Goal: Contribute content: Add original content to the website for others to see

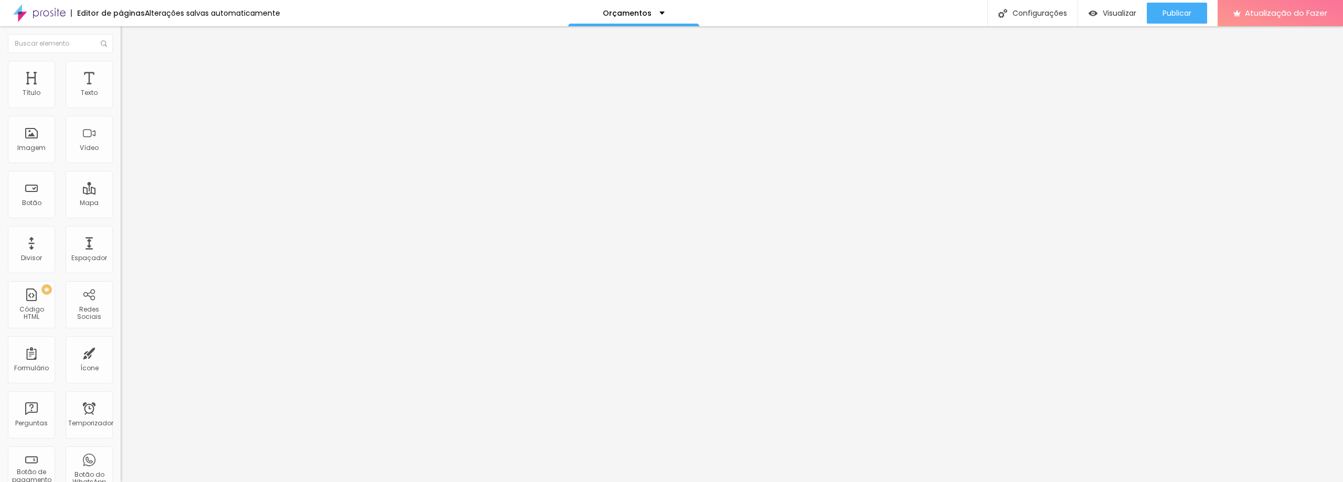
click at [165, 89] on font "H1" at bounding box center [168, 84] width 6 height 9
click at [125, 152] on icon "button" at bounding box center [128, 149] width 6 height 6
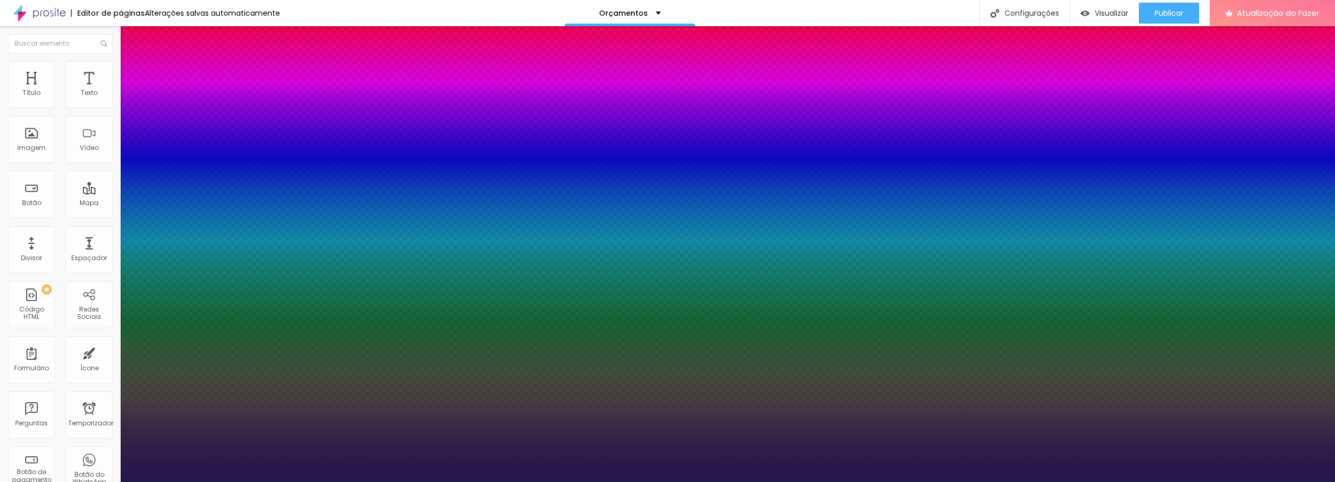
type input "1"
type input "72"
type input "1"
type input "88"
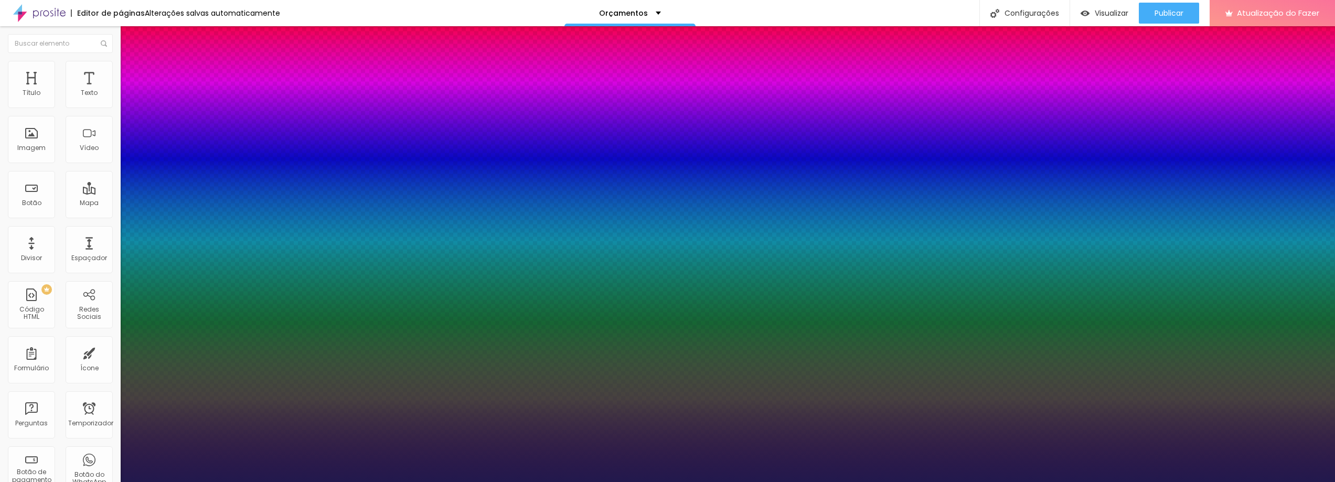
type input "88"
type input "1"
type input "94"
type input "1"
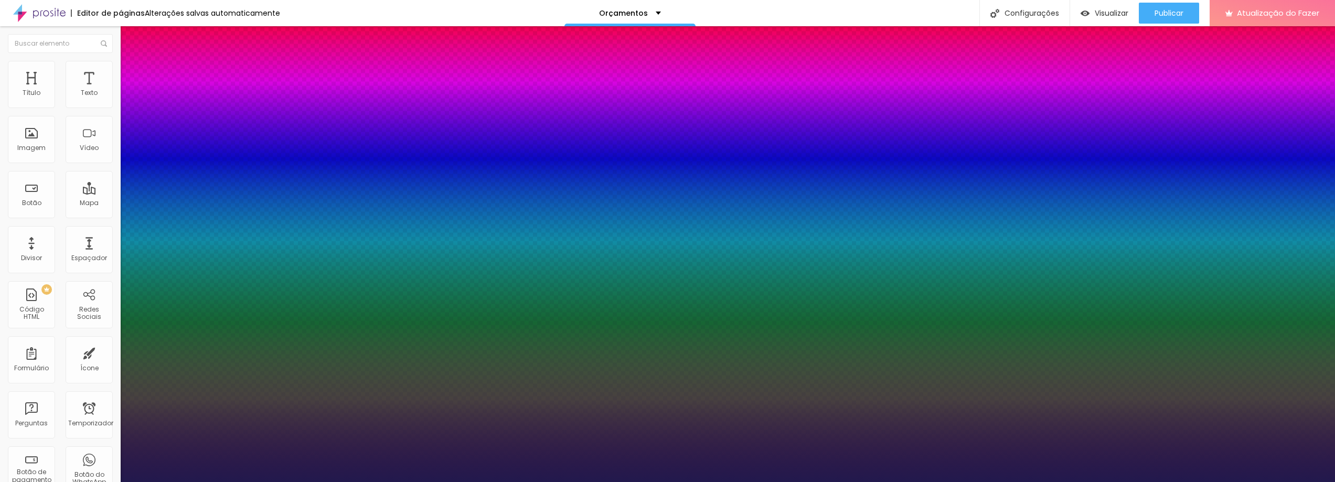
type input "96"
type input "1"
type input "98"
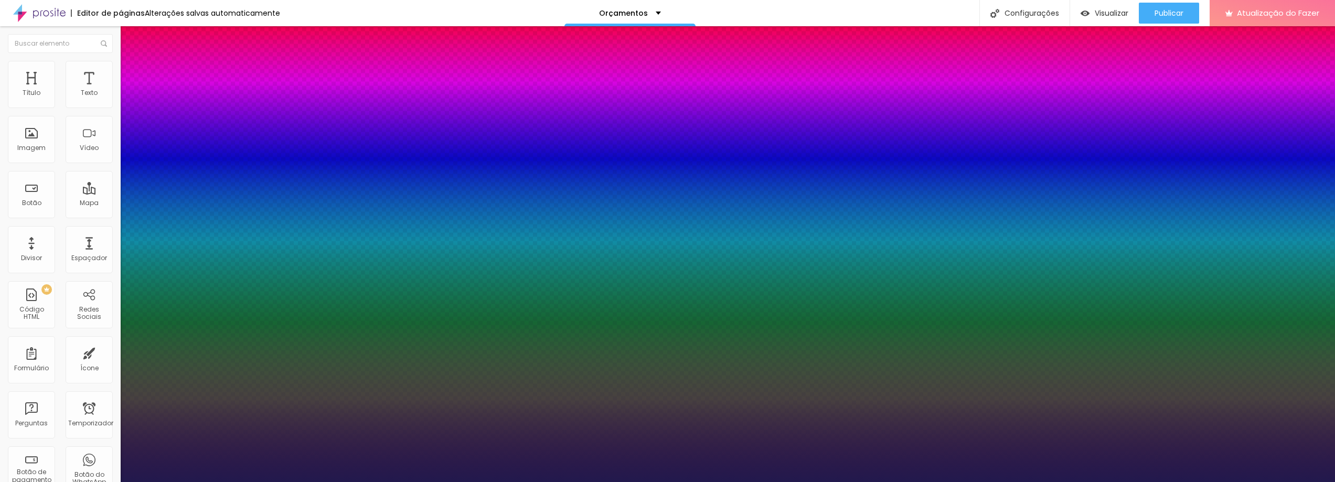
type input "1"
type input "99"
type input "1"
type input "100"
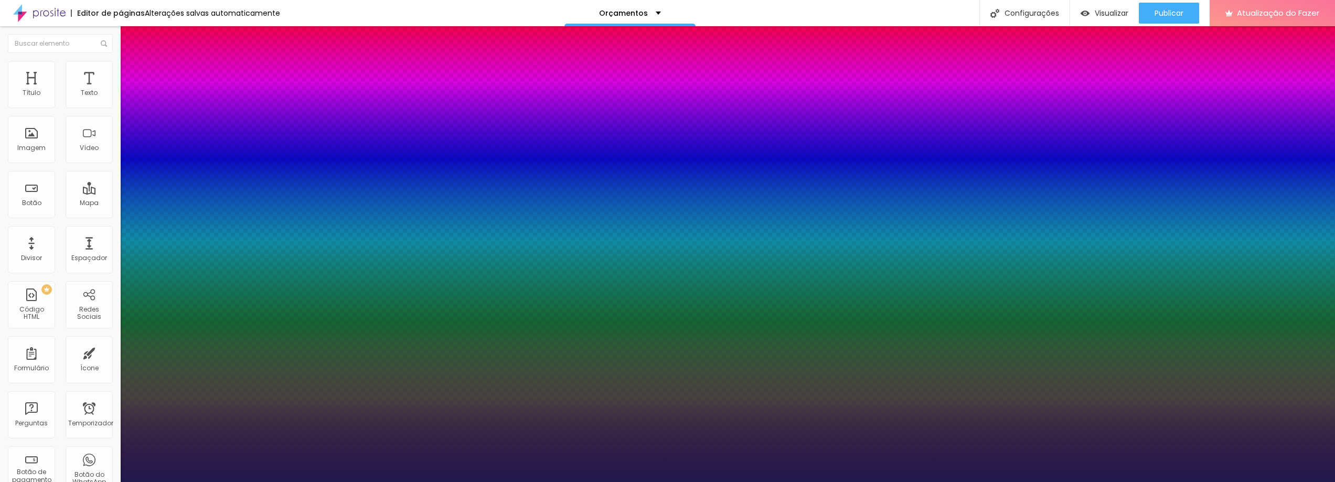
type input "100"
type input "1"
type input "99"
type input "1"
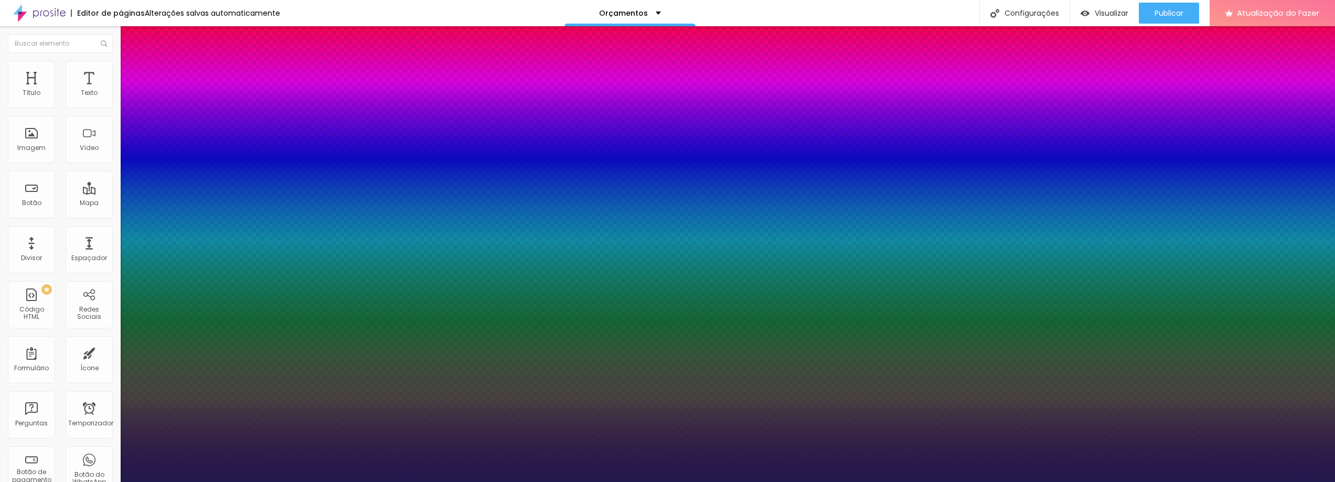
type input "91"
type input "1"
type input "81"
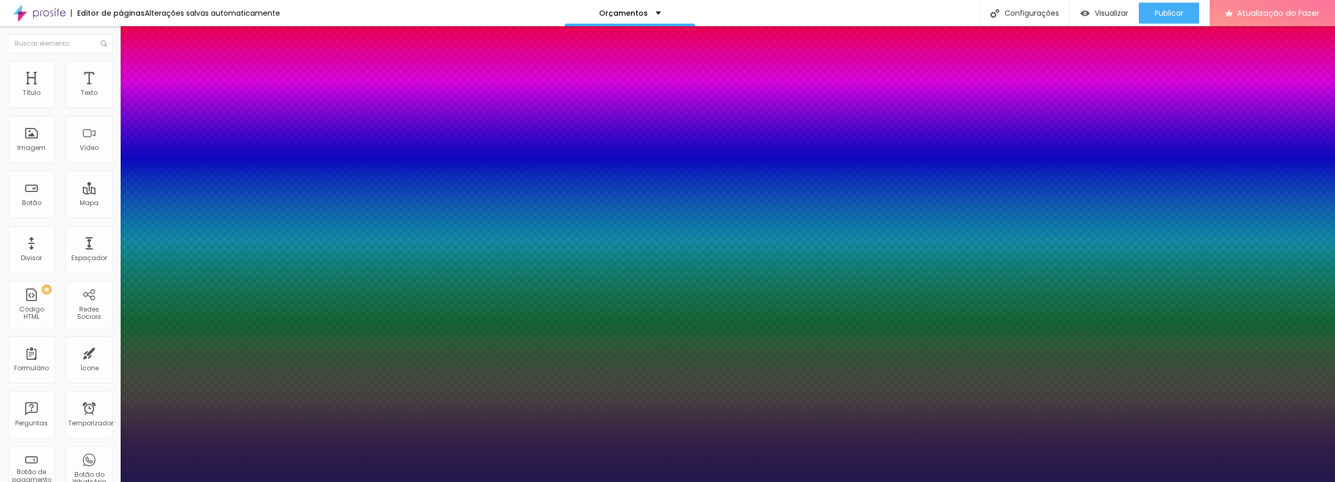
type input "1"
type input "80"
type input "1"
type input "79"
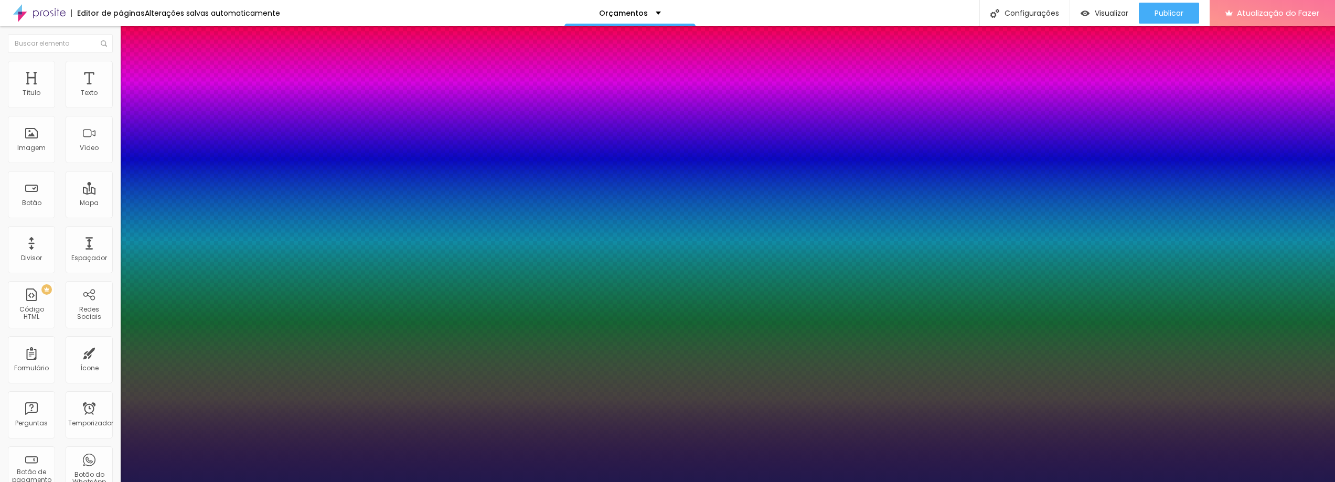
type input "79"
type input "1"
type input "78"
type input "1"
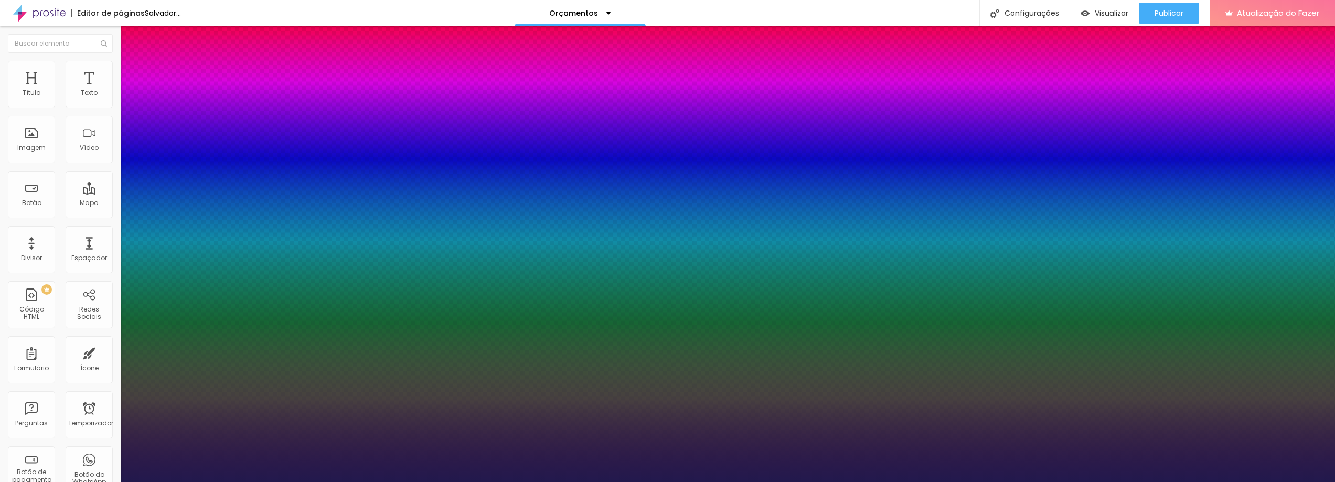
type input "77"
type input "1"
type input "76"
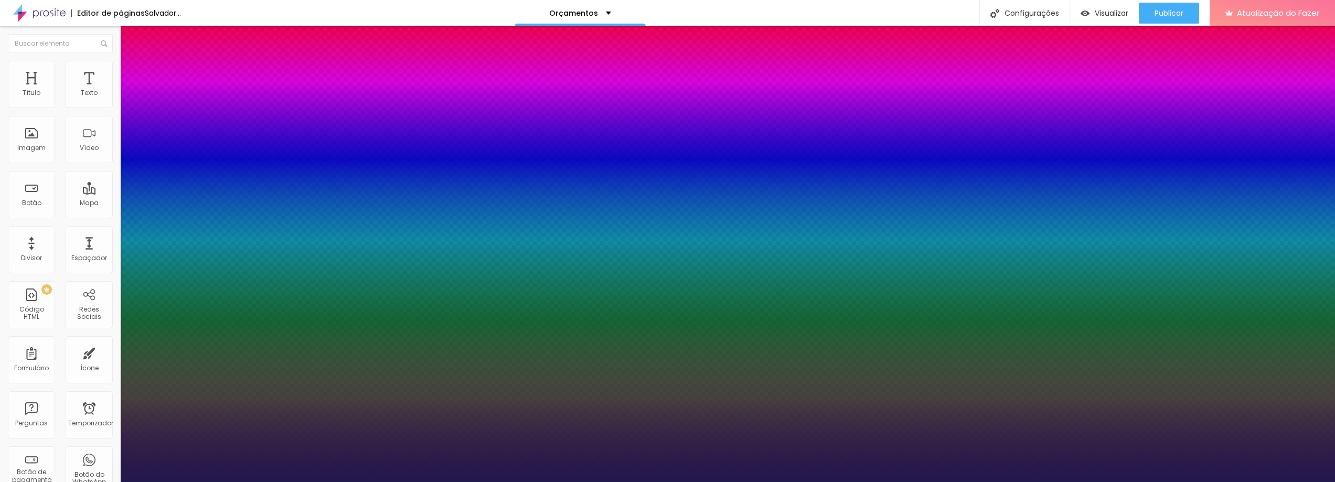
type input "1"
type input "75"
type input "1"
type input "74"
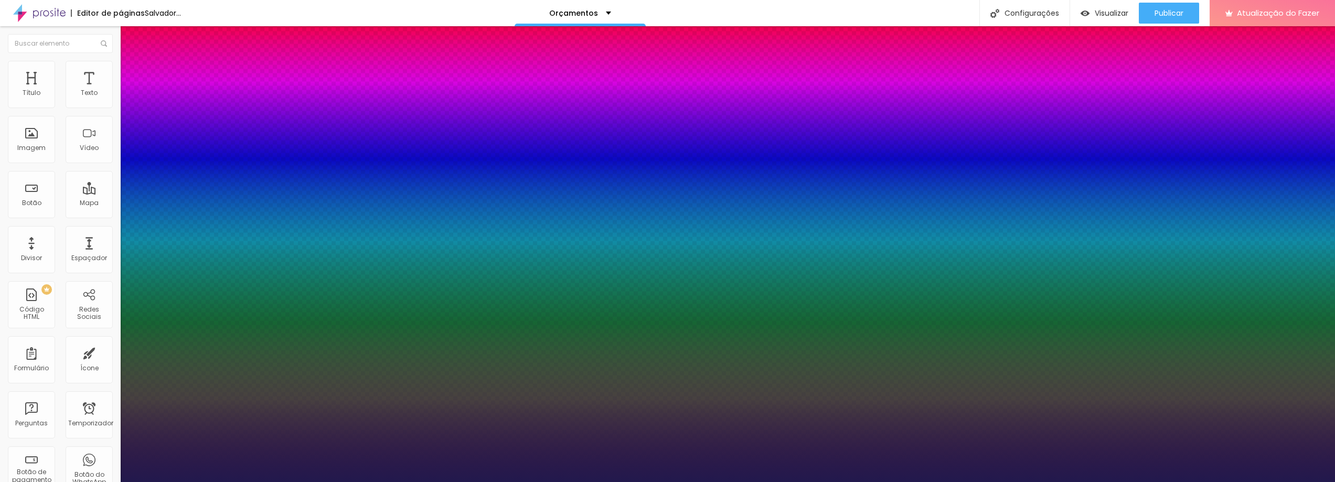
type input "74"
type input "1"
type input "73"
type input "1"
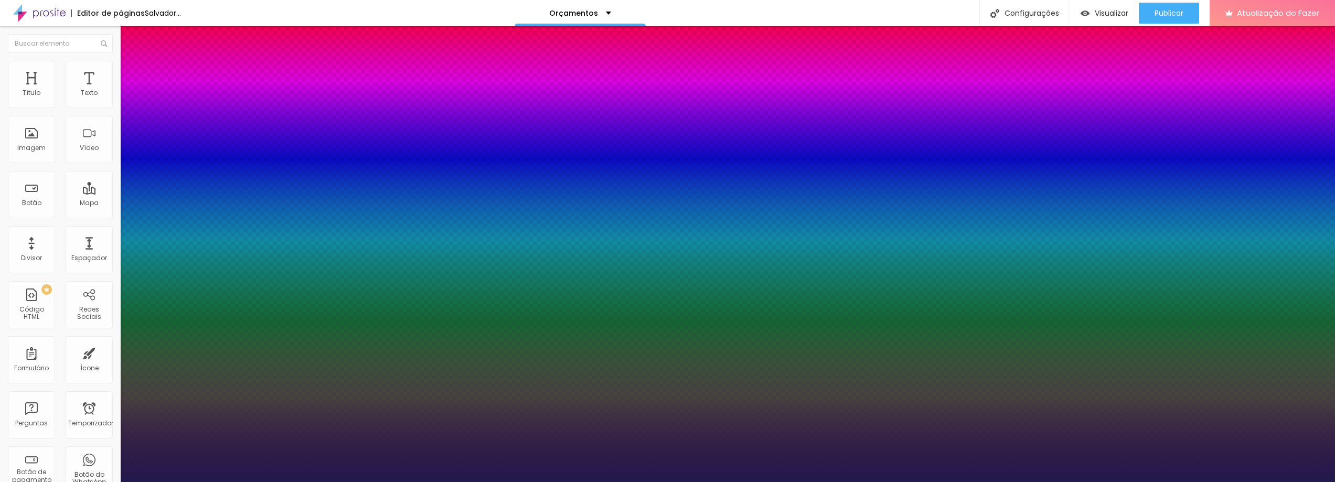
type input "72"
type input "1"
type input "70"
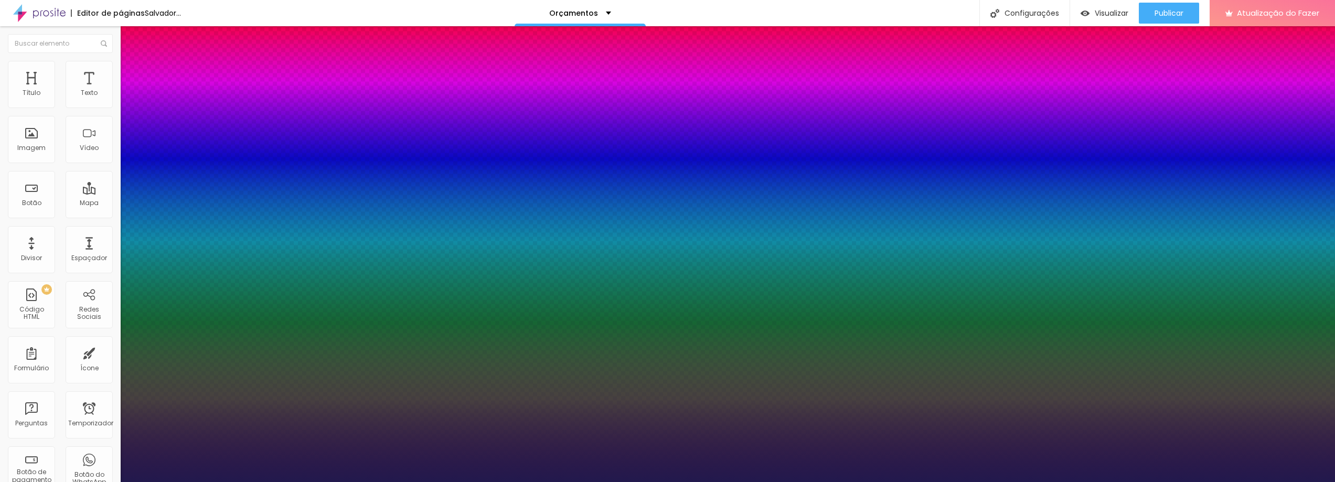
type input "1"
type input "69"
type input "1"
type input "61"
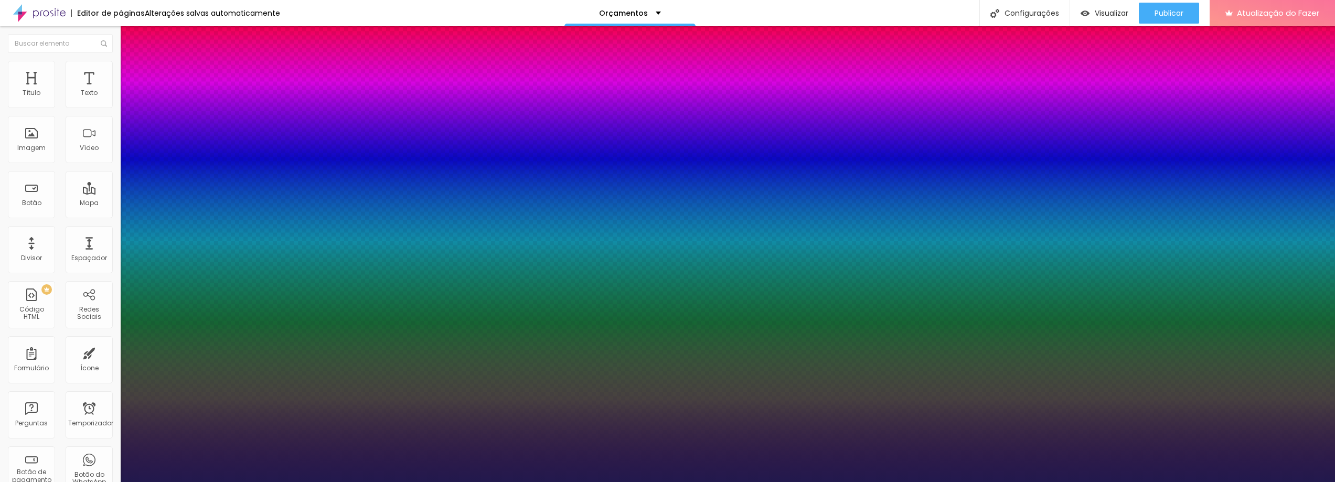
type input "61"
type input "1"
type input "59"
type input "1"
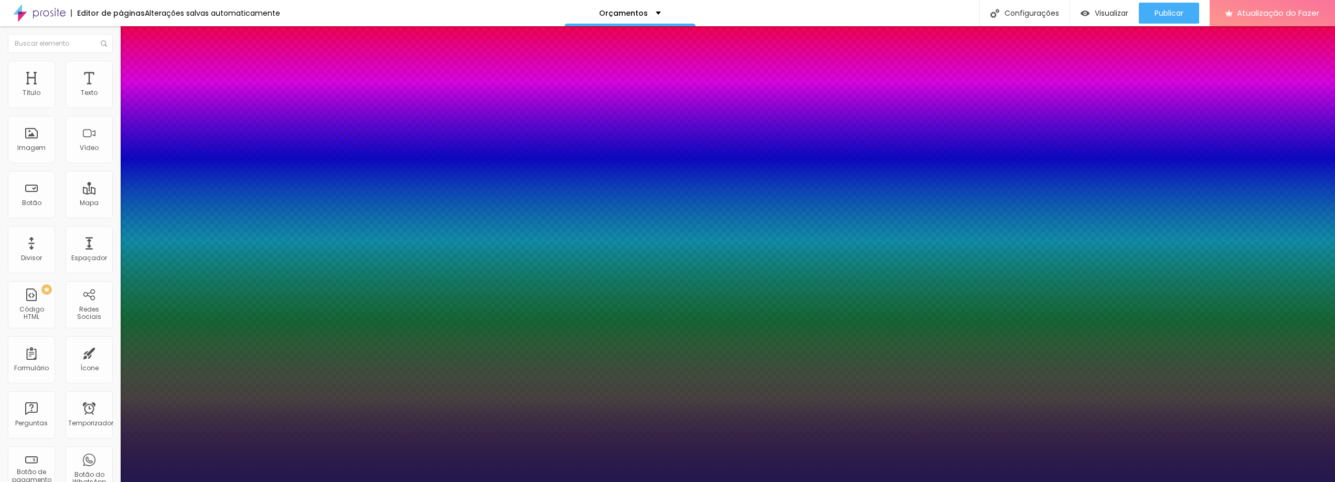
type input "57"
type input "1"
type input "55"
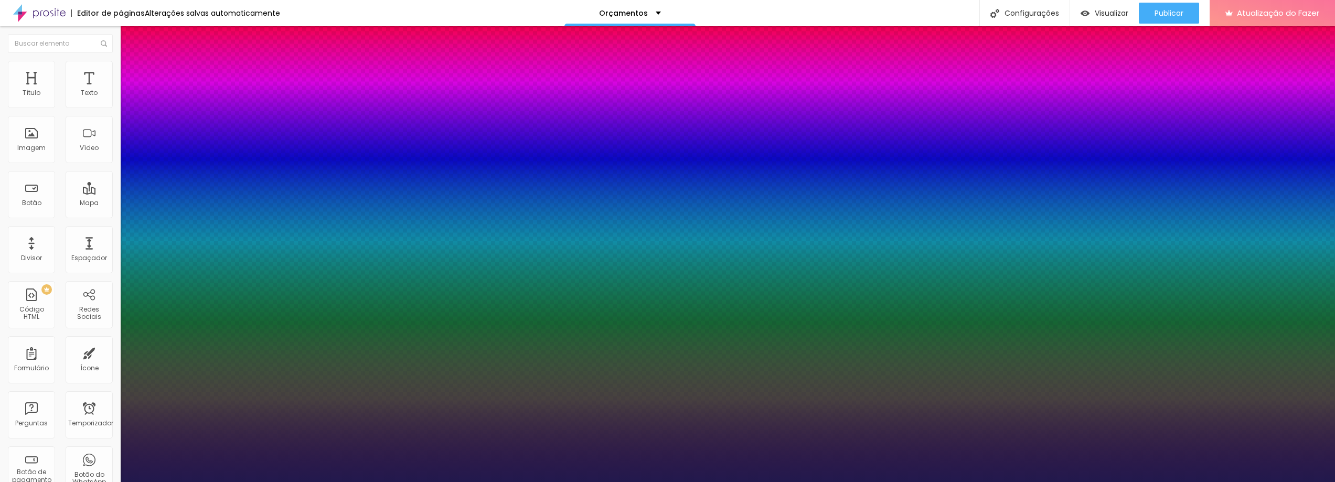
type input "1"
type input "54"
type input "1"
type input "53"
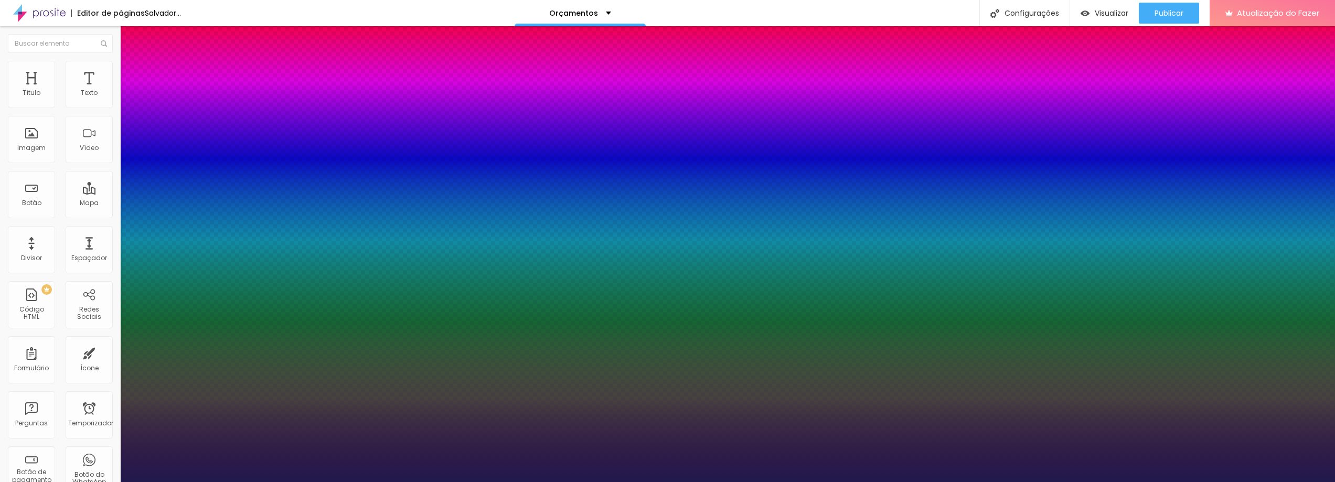
type input "53"
type input "1"
type input "52"
type input "1"
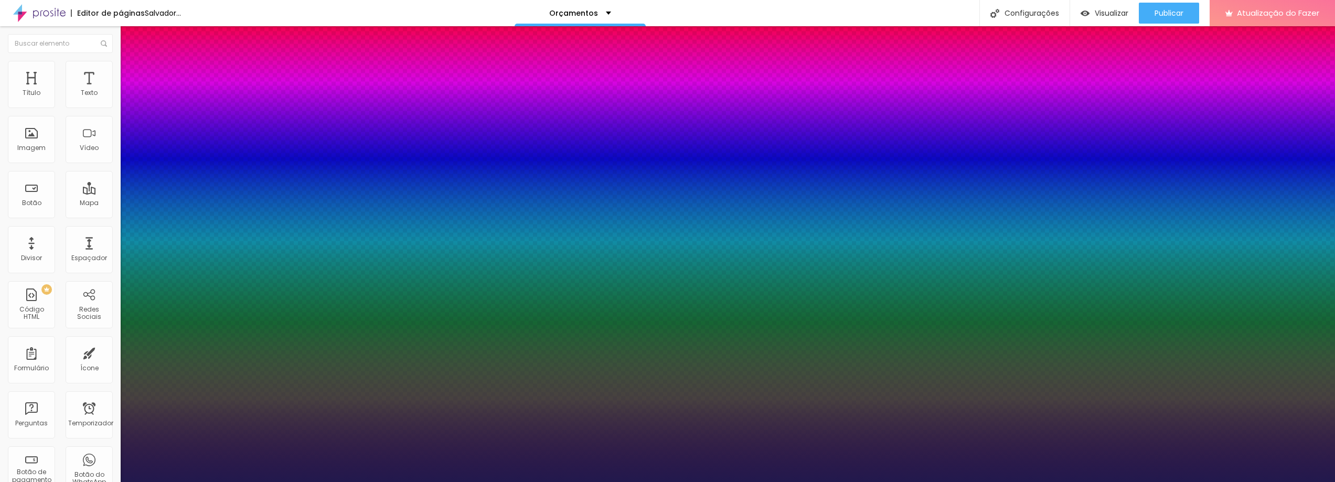
type input "53"
type input "1"
type input "52"
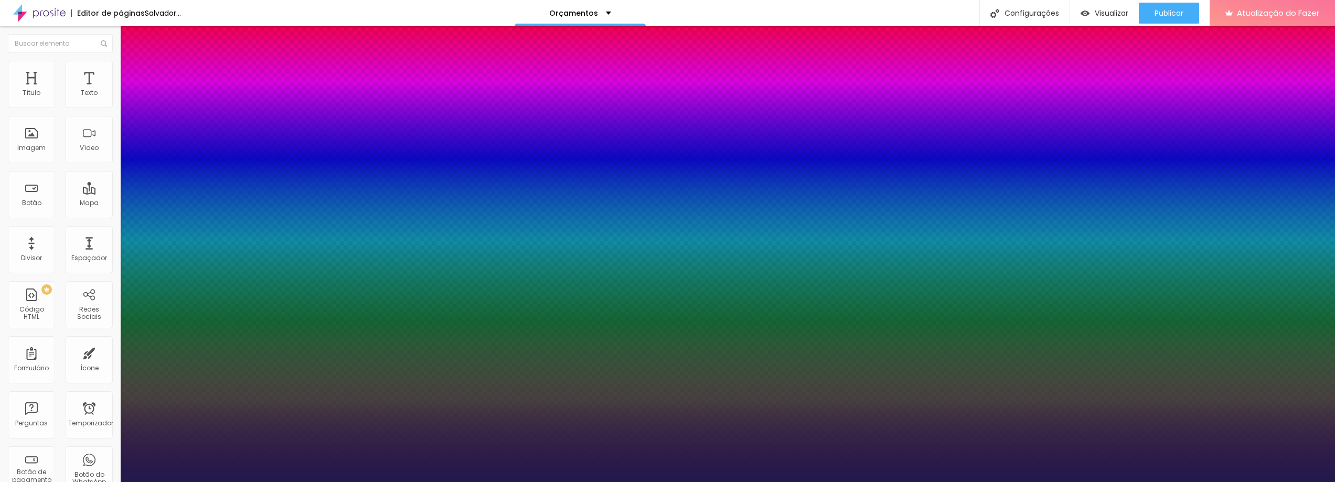
type input "1"
type input "51"
type input "1"
type input "50"
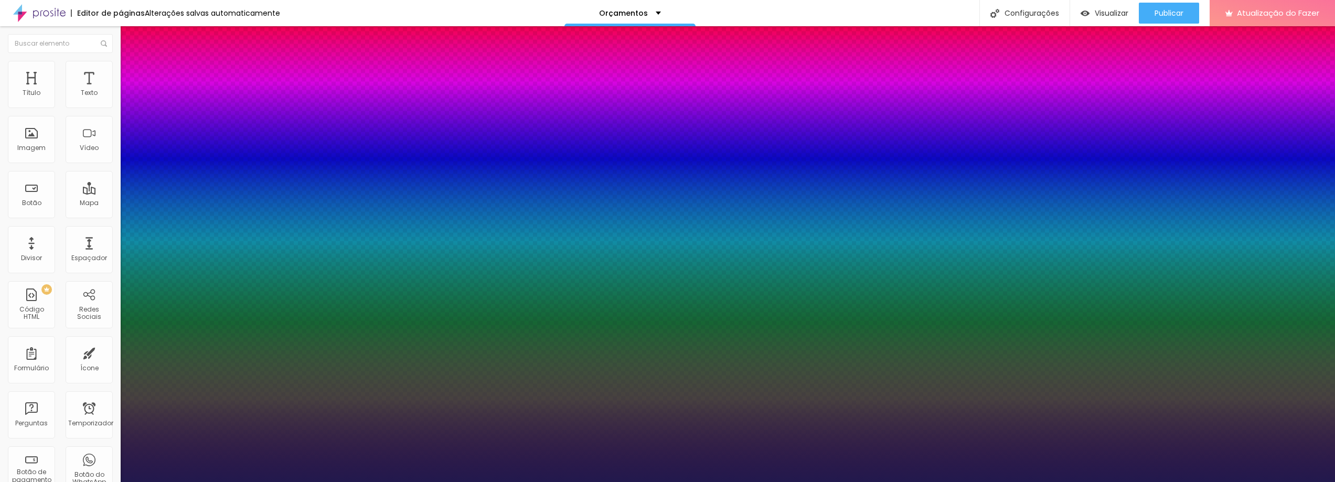
type input "50"
type input "1"
drag, startPoint x: 142, startPoint y: 296, endPoint x: 169, endPoint y: 295, distance: 27.3
type input "50"
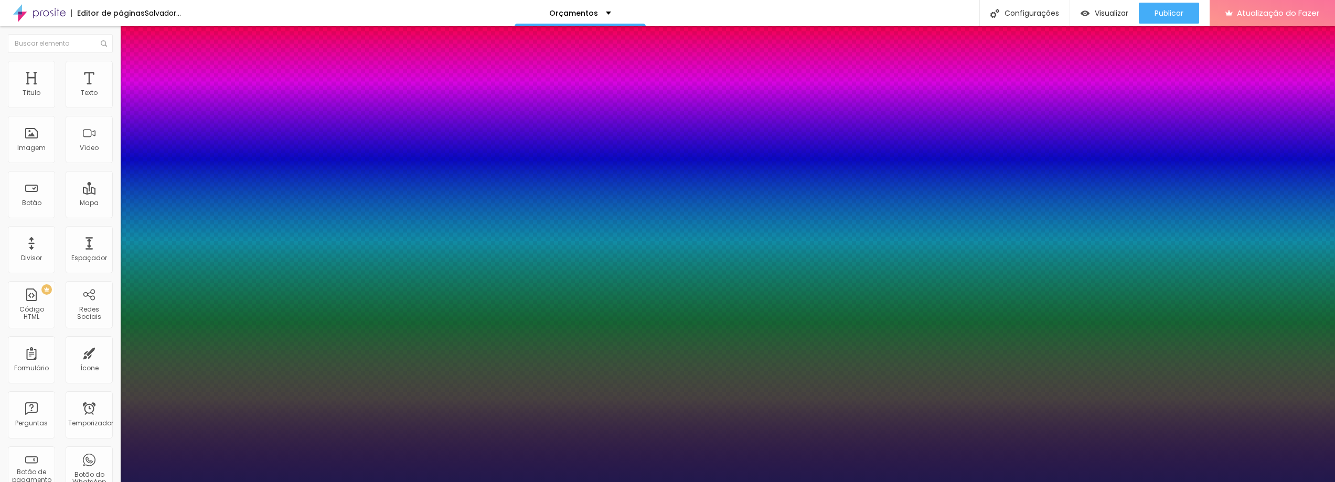
type input "1"
click at [626, 482] on div at bounding box center [667, 482] width 1335 height 0
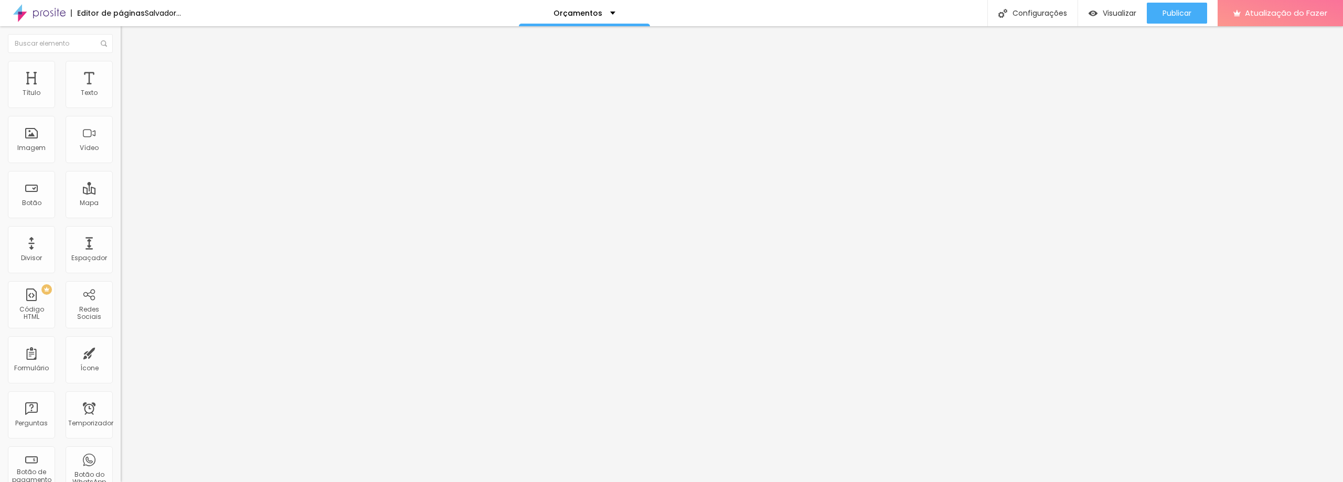
click at [121, 99] on font "Título 2" at bounding box center [138, 92] width 35 height 13
click at [126, 152] on icon "button" at bounding box center [128, 150] width 4 height 4
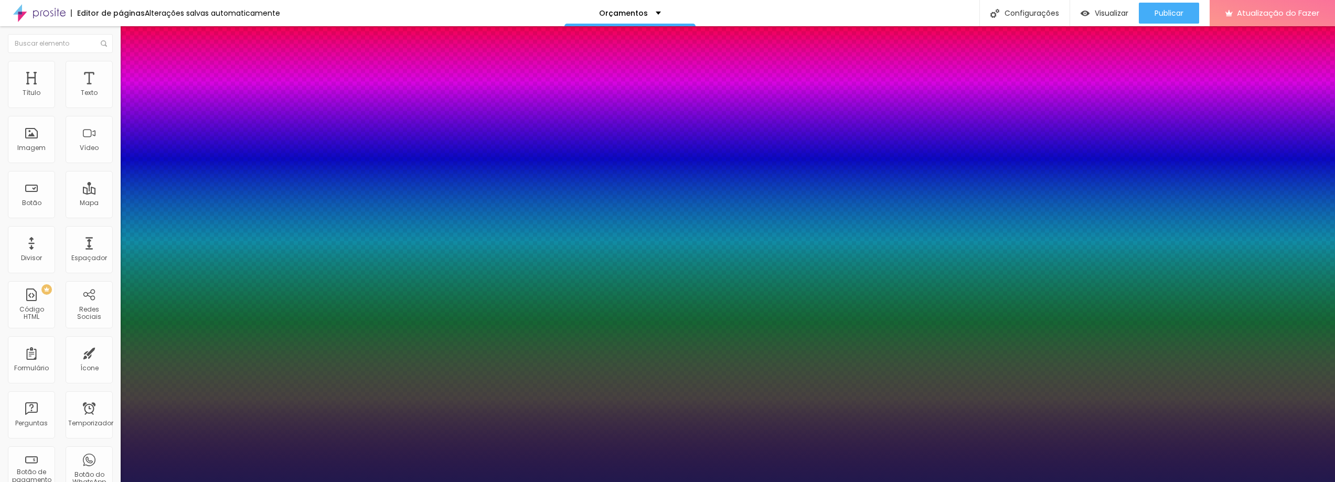
type input "1"
type input "27"
type input "1"
type input "34"
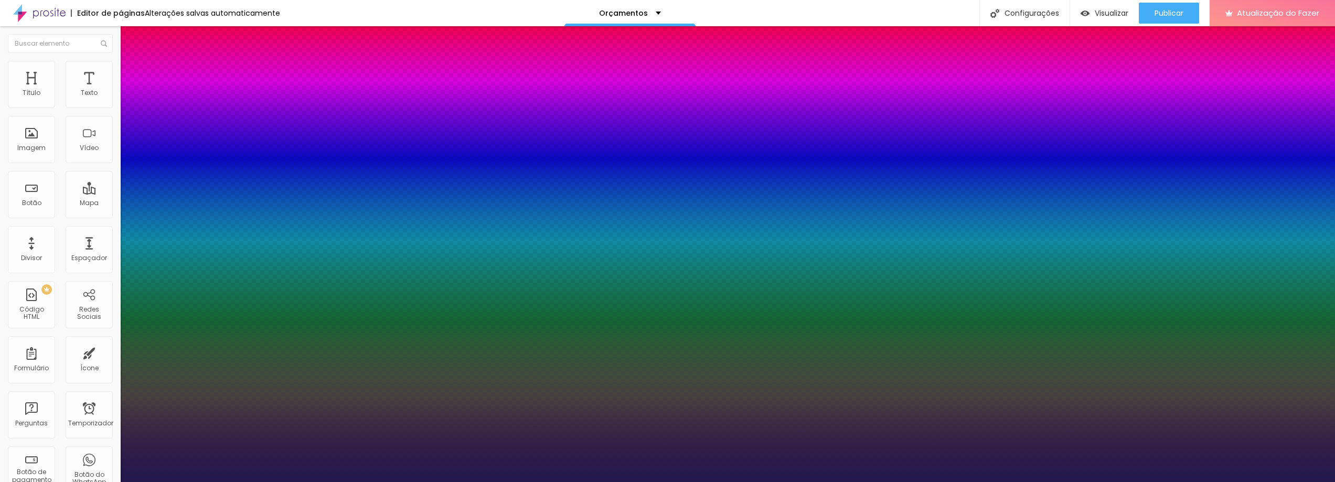
type input "34"
type input "1"
type input "35"
type input "1"
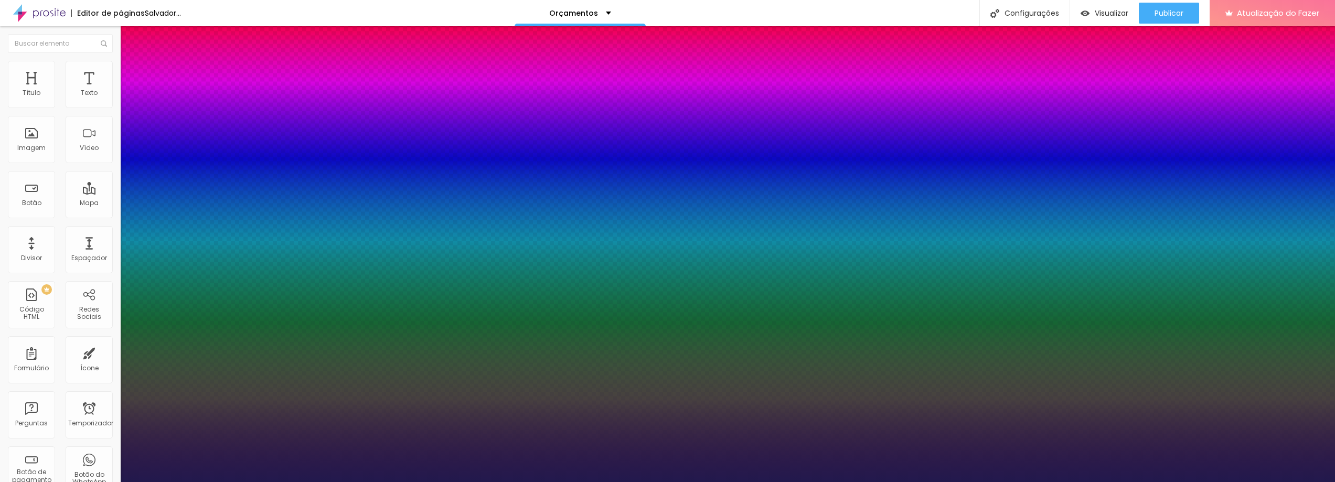
drag, startPoint x: 143, startPoint y: 297, endPoint x: 157, endPoint y: 300, distance: 14.5
type input "35"
type input "1"
click at [440, 482] on div at bounding box center [667, 482] width 1335 height 0
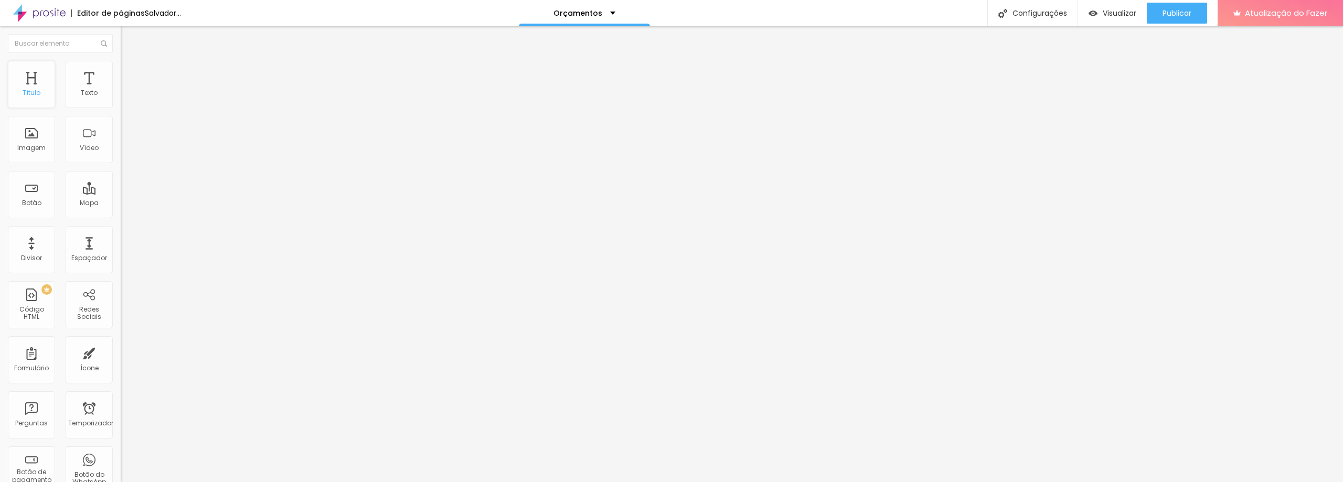
click at [34, 87] on div "Título" at bounding box center [31, 84] width 47 height 47
click at [165, 89] on font "H1" at bounding box center [168, 84] width 6 height 9
click at [125, 152] on icon "button" at bounding box center [128, 149] width 6 height 6
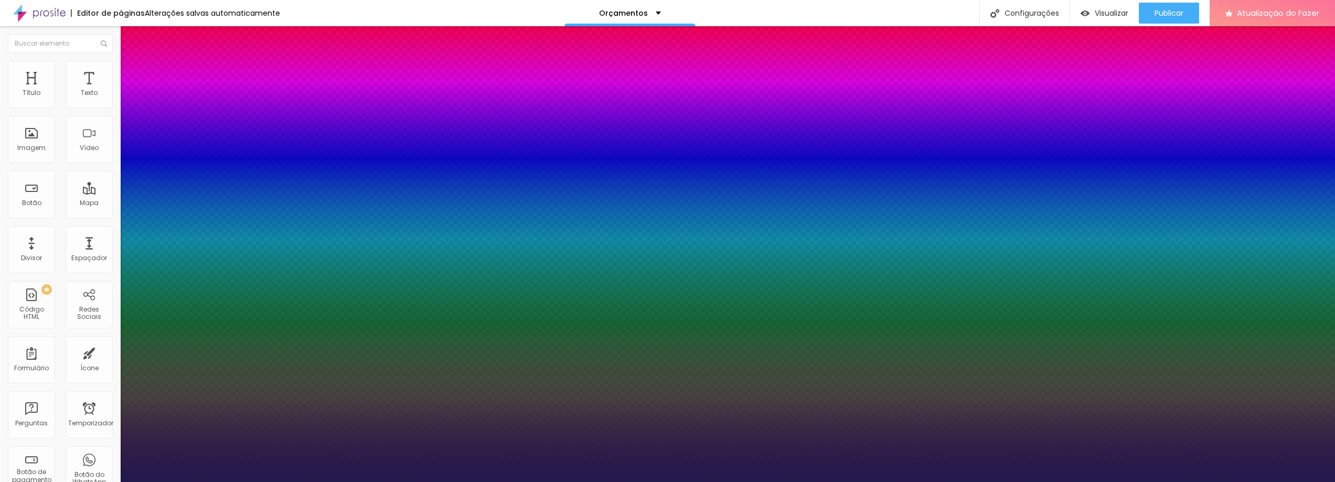
type input "1"
type input "17"
type input "1"
type input "24"
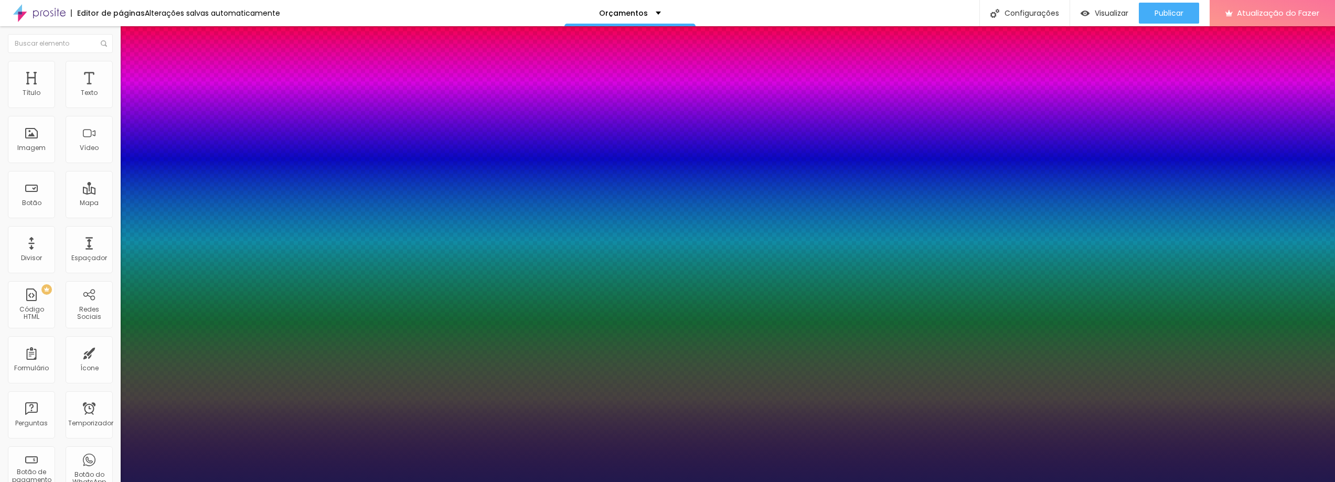
type input "24"
type input "1"
type input "51"
type input "1"
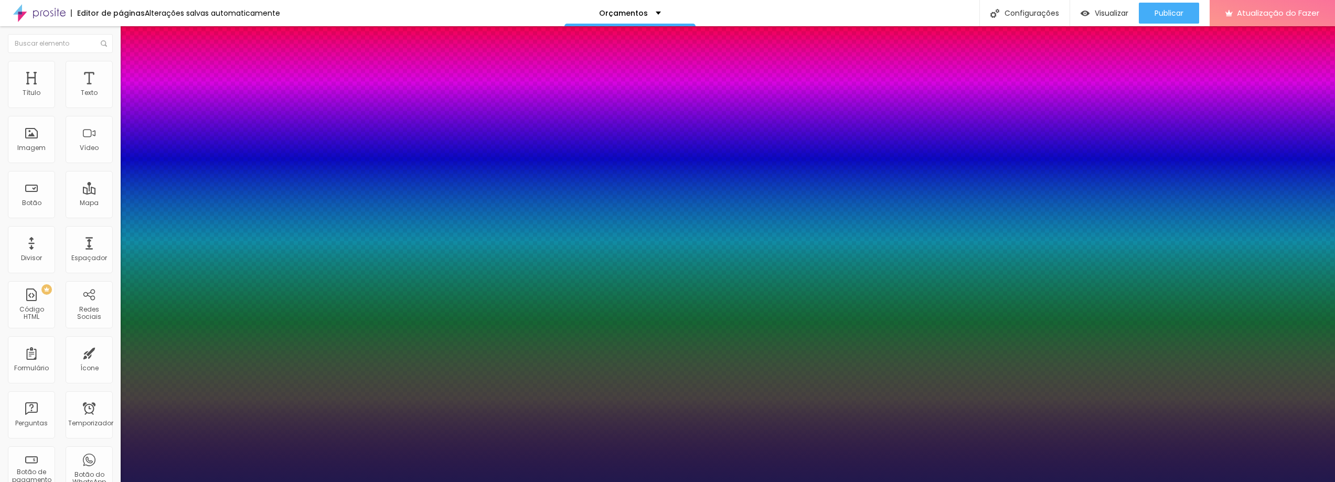
type input "52"
type input "1"
type input "51"
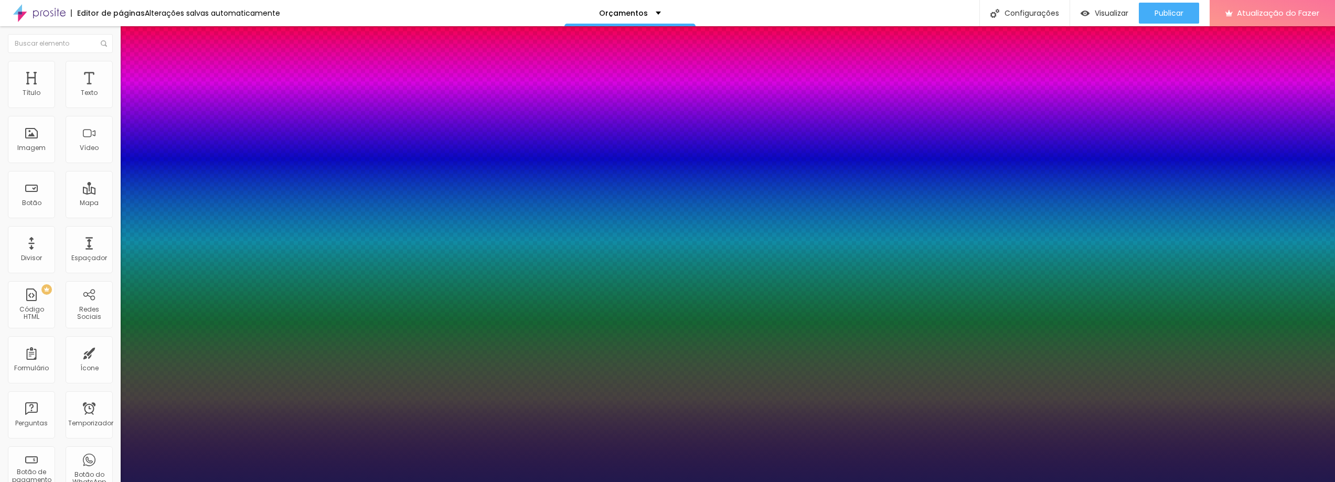
type input "1"
type input "50"
type input "1"
drag, startPoint x: 143, startPoint y: 297, endPoint x: 169, endPoint y: 293, distance: 26.5
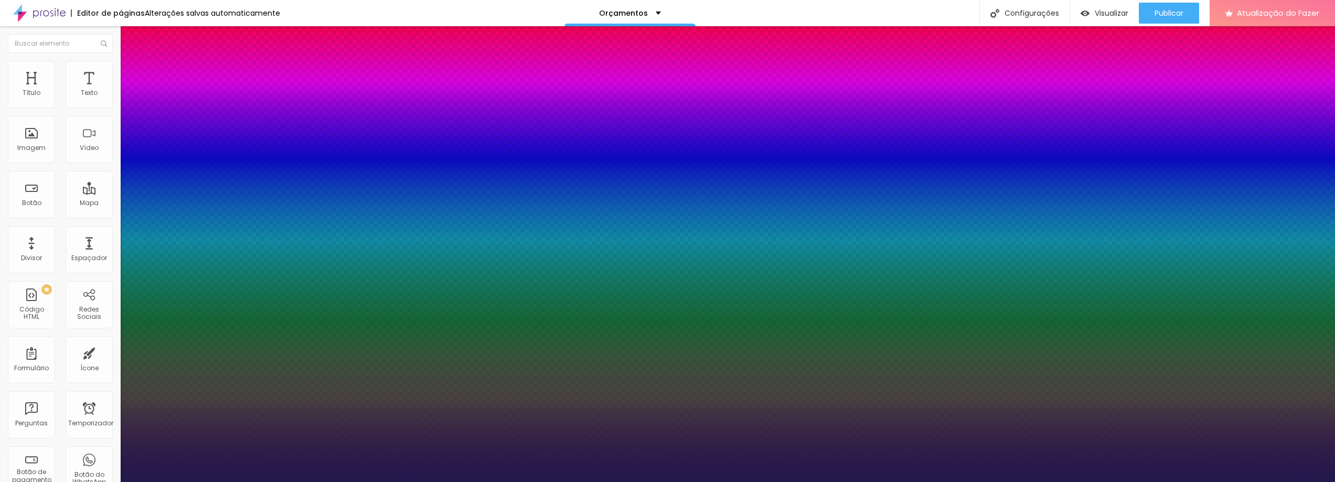
type input "50"
type input "1"
click at [738, 482] on div at bounding box center [667, 482] width 1335 height 0
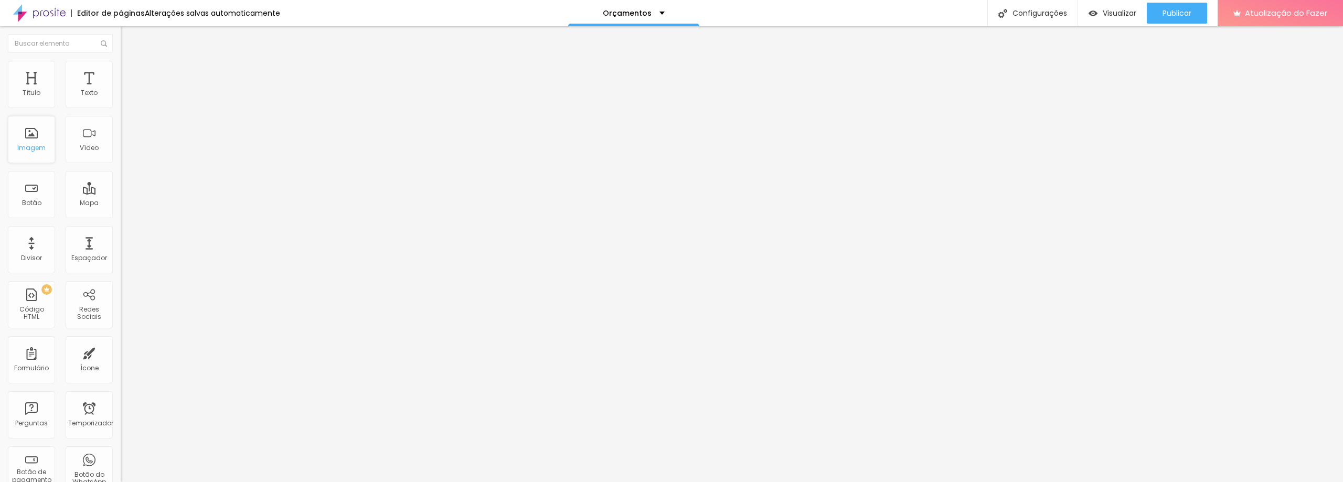
click at [33, 141] on div "Imagem" at bounding box center [31, 139] width 47 height 47
click at [36, 144] on font "Imagem" at bounding box center [31, 147] width 28 height 9
click at [127, 90] on font "Adicionar imagem" at bounding box center [157, 85] width 61 height 9
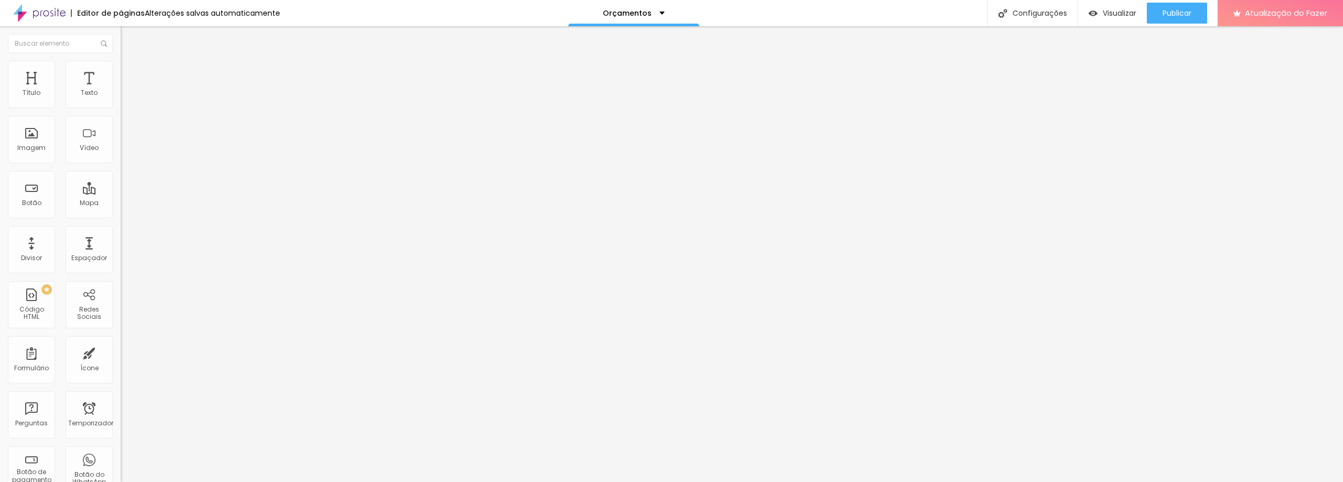
click at [121, 164] on font "Original" at bounding box center [133, 159] width 25 height 9
click at [121, 171] on span "Cinema" at bounding box center [134, 166] width 26 height 9
click at [121, 164] on span "Original" at bounding box center [133, 159] width 25 height 9
click at [121, 164] on font "Original" at bounding box center [133, 159] width 25 height 9
click at [121, 187] on span "Quadrado" at bounding box center [138, 182] width 34 height 9
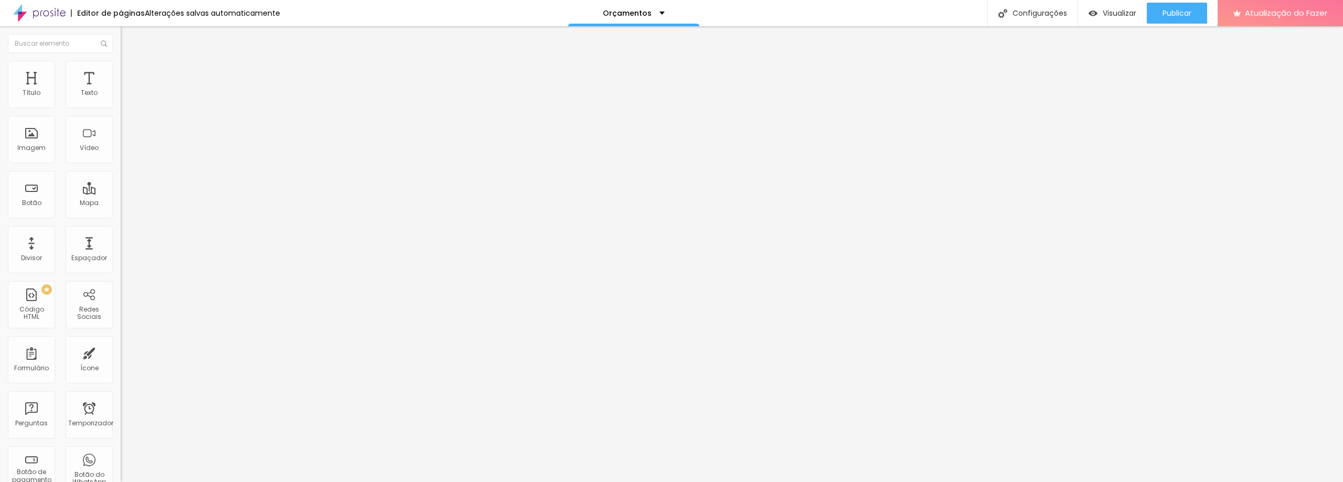
click at [121, 193] on span "Original" at bounding box center [133, 188] width 25 height 9
click at [26, 150] on font "Imagem" at bounding box center [31, 147] width 28 height 9
click at [127, 90] on font "Adicionar imagem" at bounding box center [157, 85] width 61 height 9
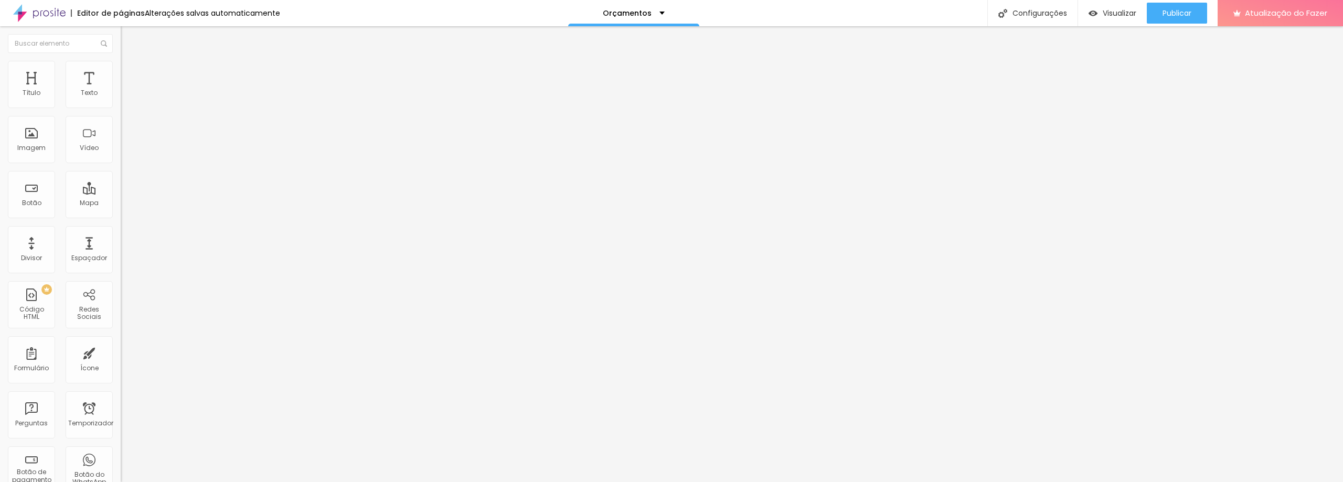
click at [127, 90] on font "Adicionar imagem" at bounding box center [157, 85] width 61 height 9
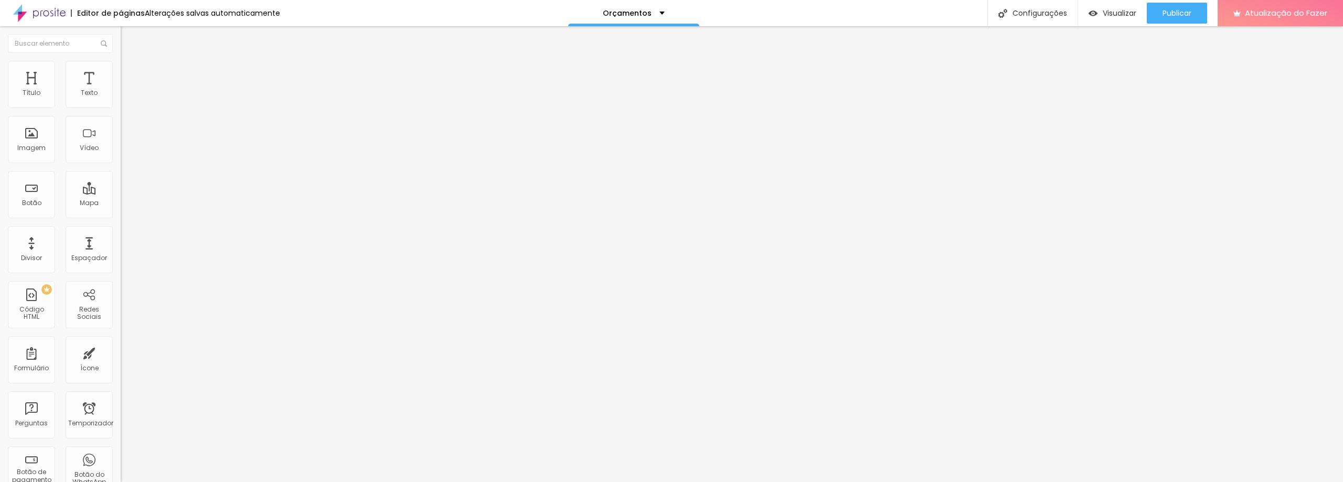
click at [127, 90] on font "Adicionar imagem" at bounding box center [157, 85] width 61 height 9
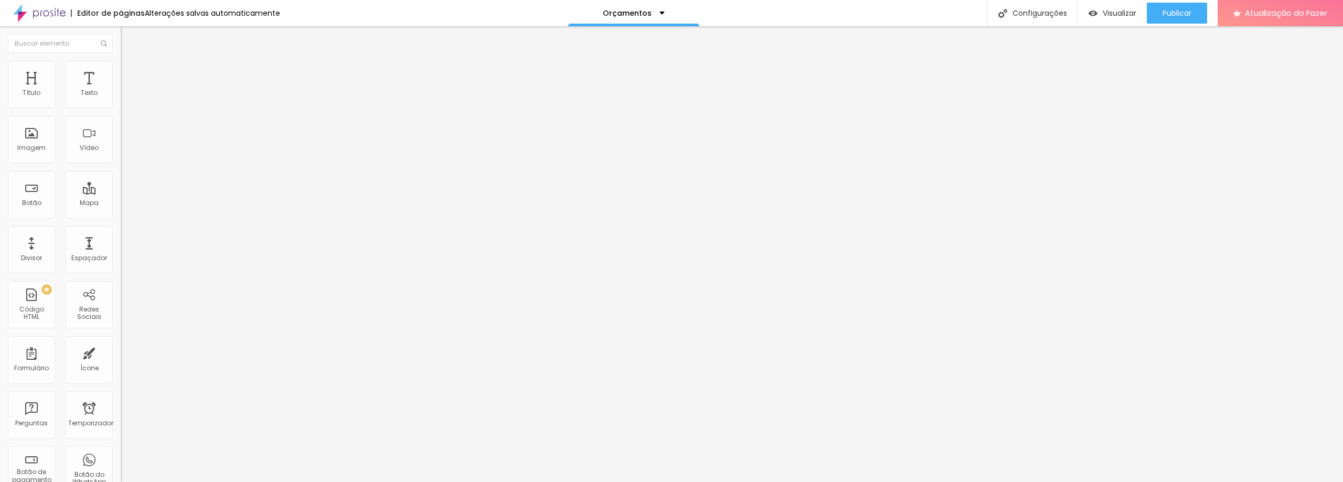
click at [127, 90] on font "Adicionar imagem" at bounding box center [157, 85] width 61 height 9
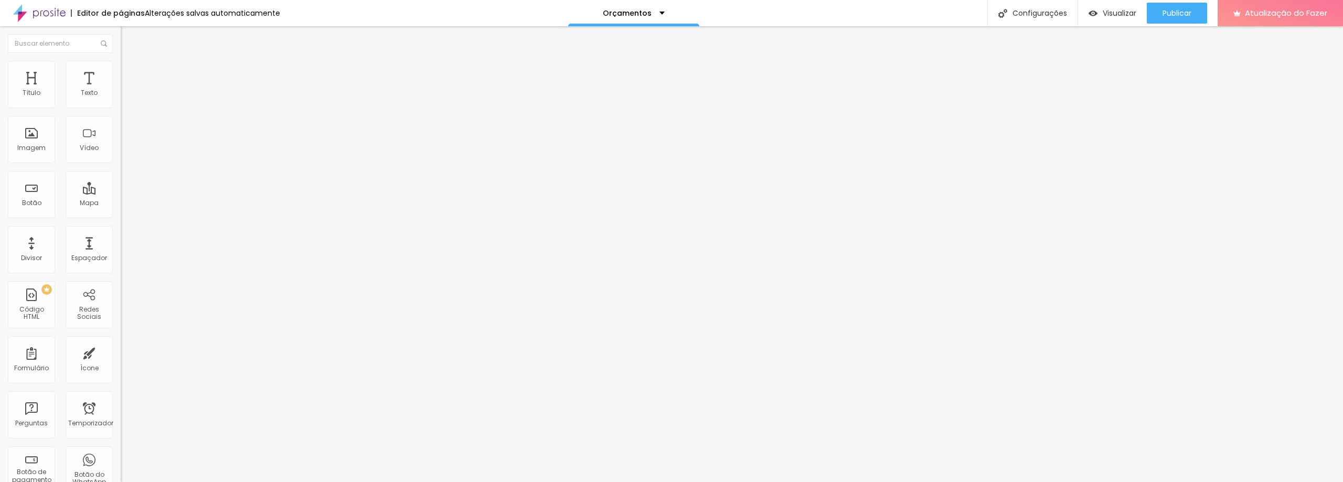
click at [127, 90] on font "Adicionar imagem" at bounding box center [157, 85] width 61 height 9
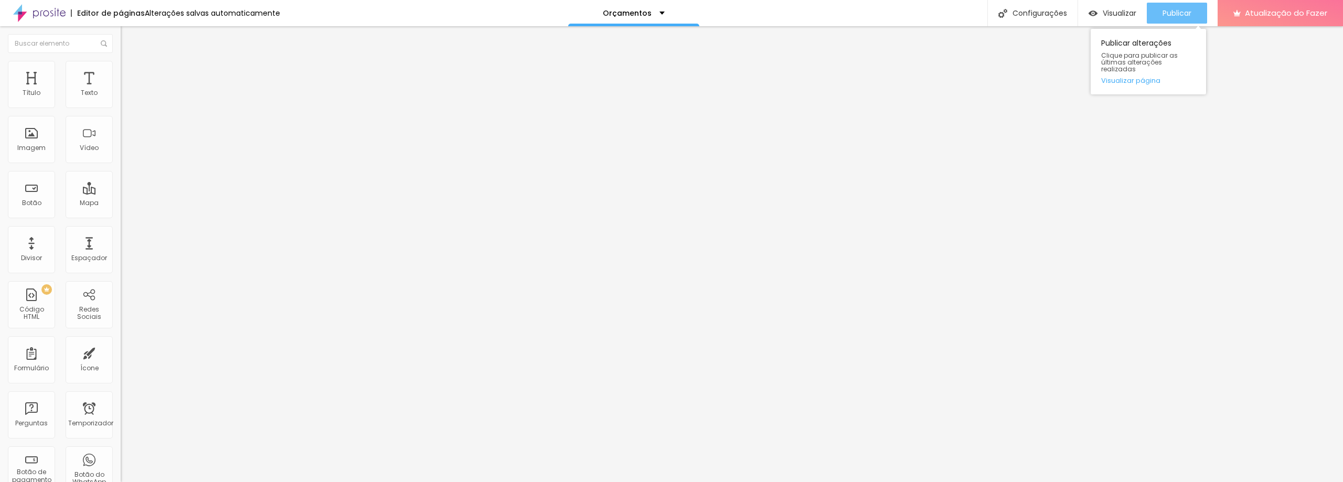
click at [1175, 14] on font "Publicar" at bounding box center [1177, 13] width 29 height 10
click at [127, 90] on font "Trocar imagem" at bounding box center [152, 85] width 51 height 9
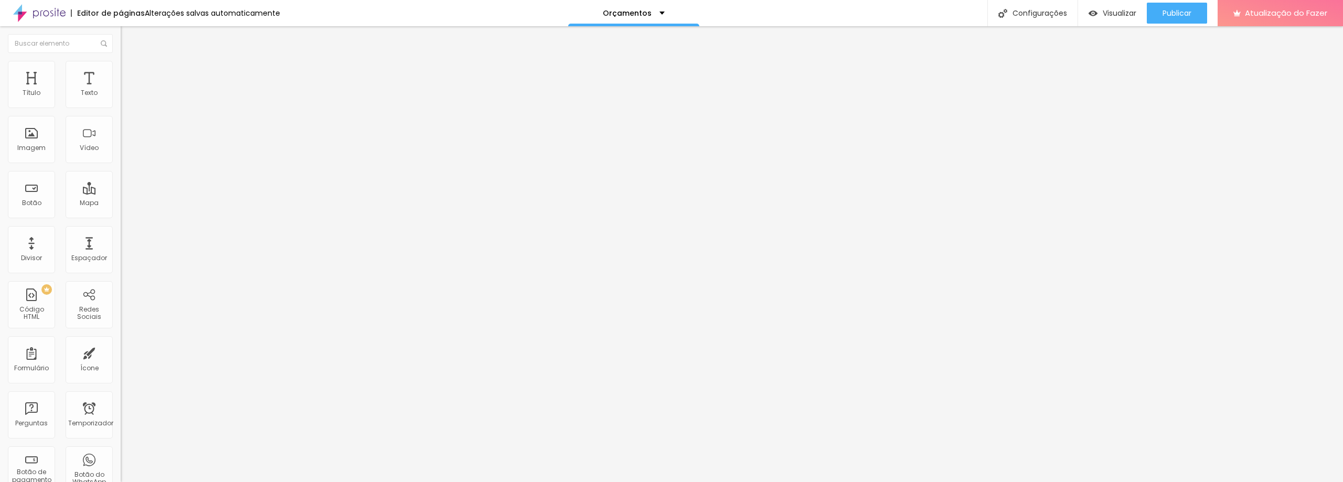
click at [127, 90] on font "Trocar imagem" at bounding box center [152, 85] width 51 height 9
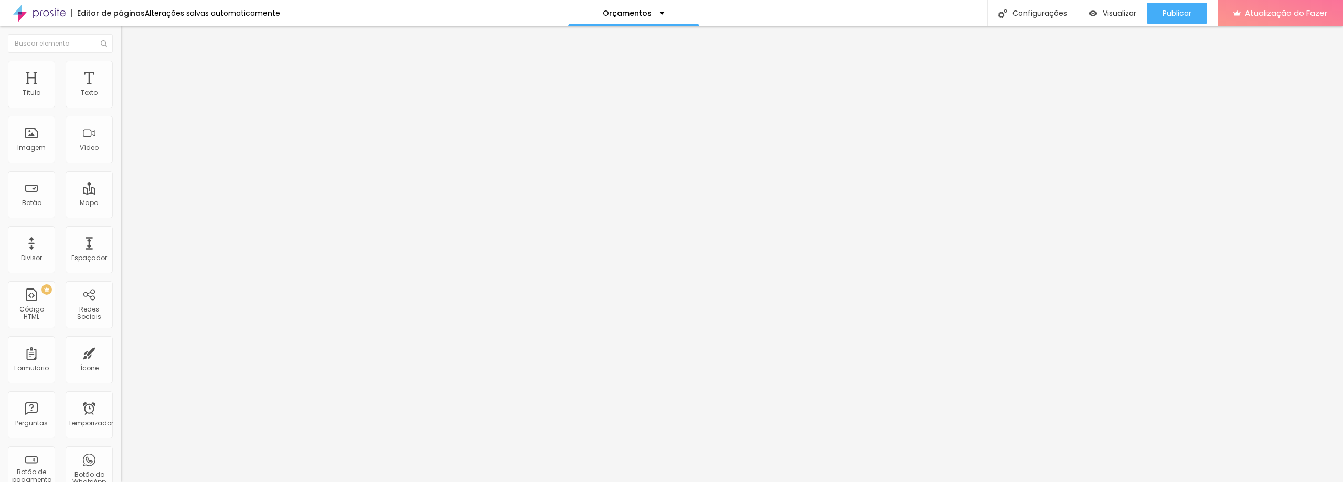
click at [127, 90] on font "Trocar imagem" at bounding box center [152, 85] width 51 height 9
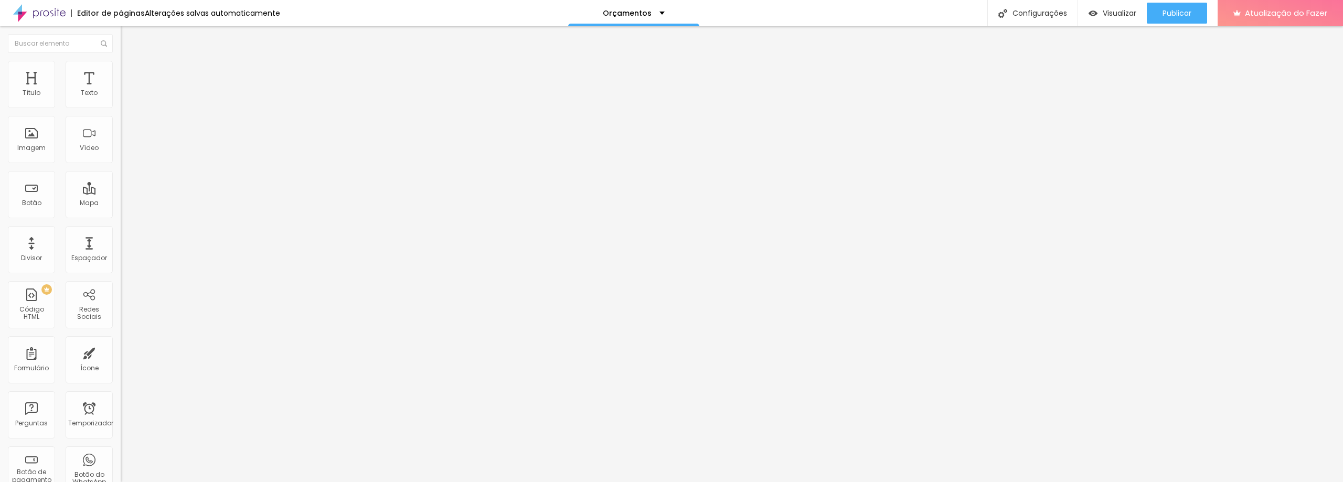
click at [127, 90] on font "Trocar imagem" at bounding box center [152, 85] width 51 height 9
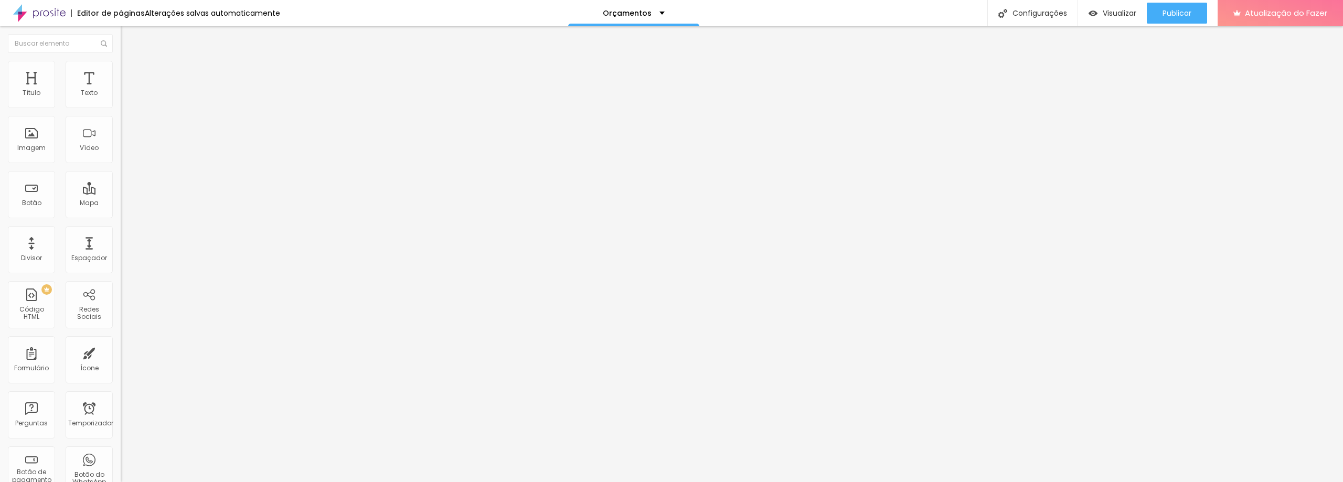
click at [127, 90] on font "Trocar imagem" at bounding box center [152, 85] width 51 height 9
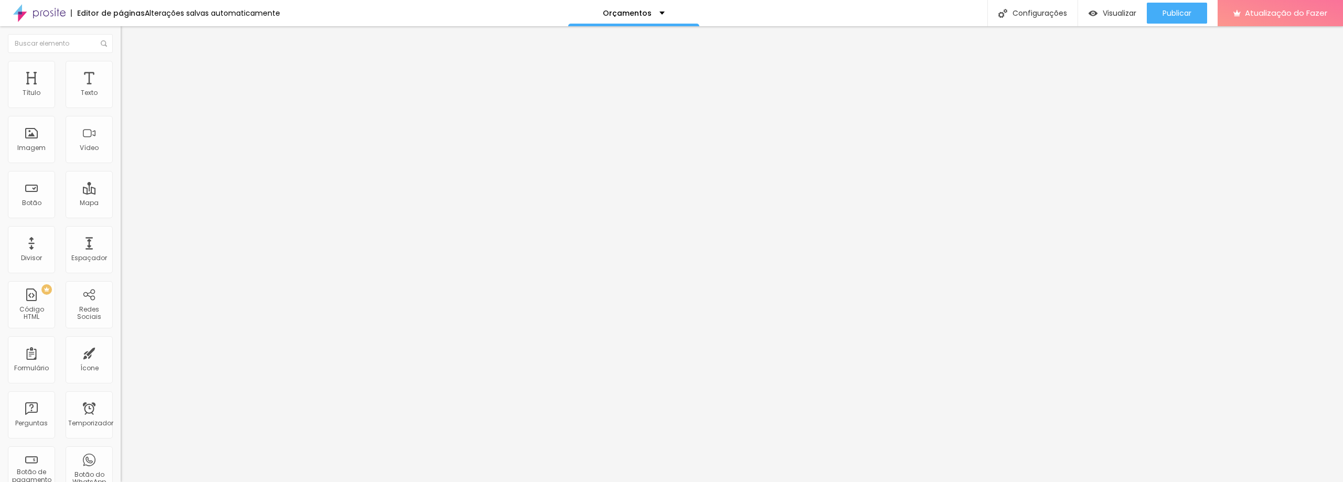
click at [1173, 14] on font "Publicar" at bounding box center [1177, 13] width 29 height 10
click at [121, 107] on span "Título 3" at bounding box center [136, 102] width 30 height 9
click at [126, 153] on icon "button" at bounding box center [128, 151] width 4 height 4
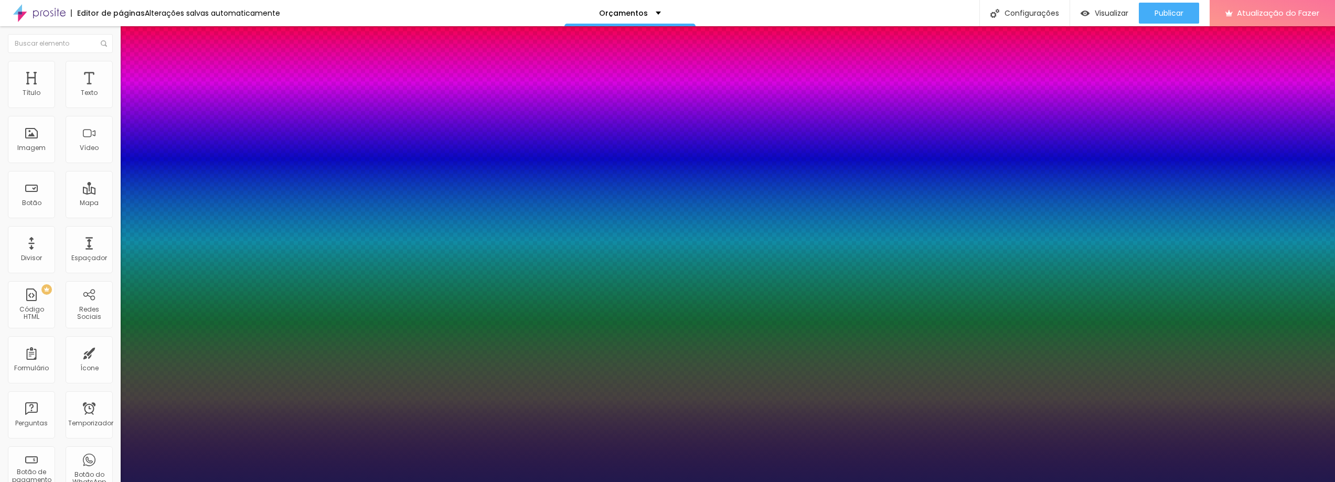
type input "1"
type input "15"
type input "1"
type input "16"
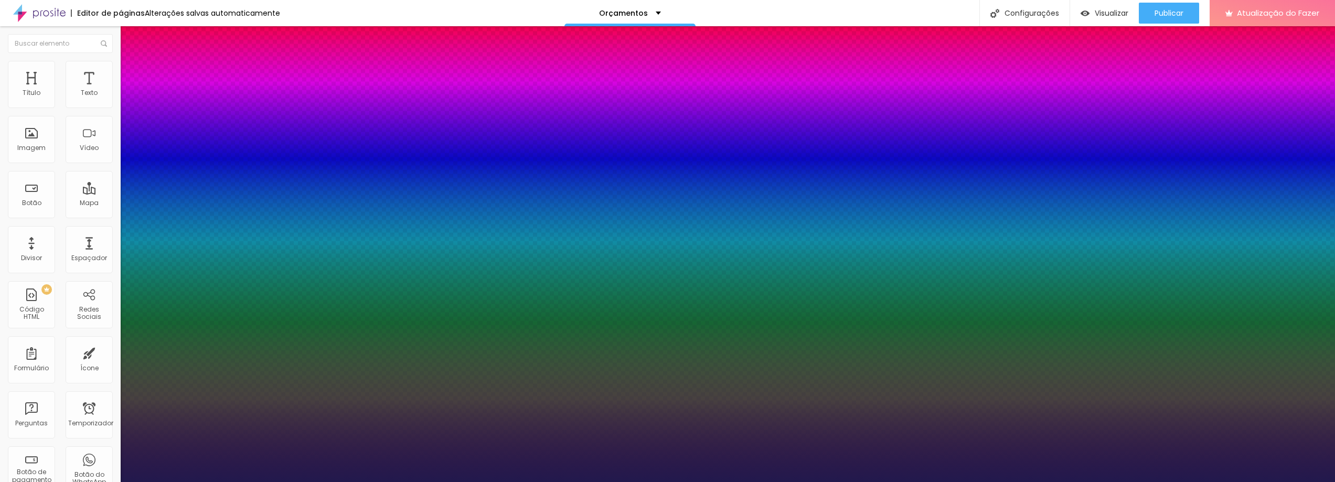
type input "16"
type input "1"
type input "18"
type input "1"
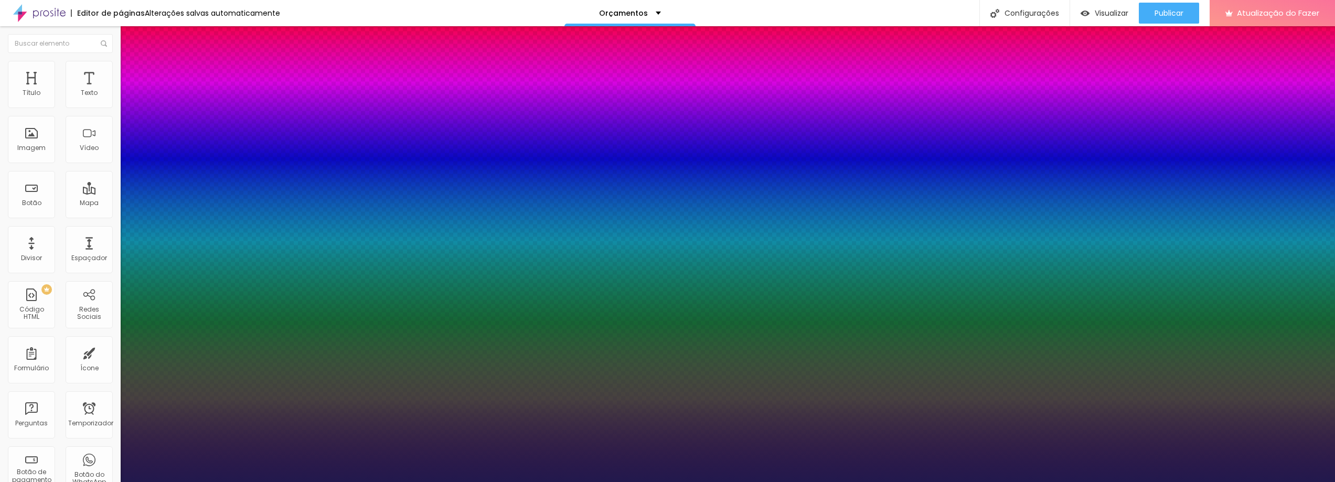
type input "20"
type input "1"
type input "20"
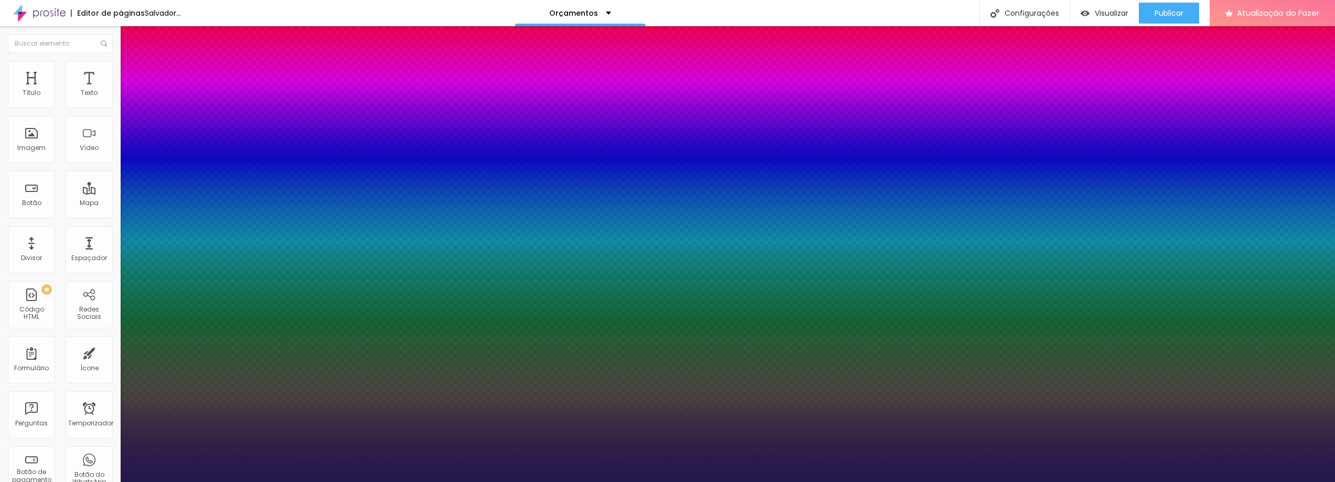
click at [454, 482] on div at bounding box center [667, 482] width 1335 height 0
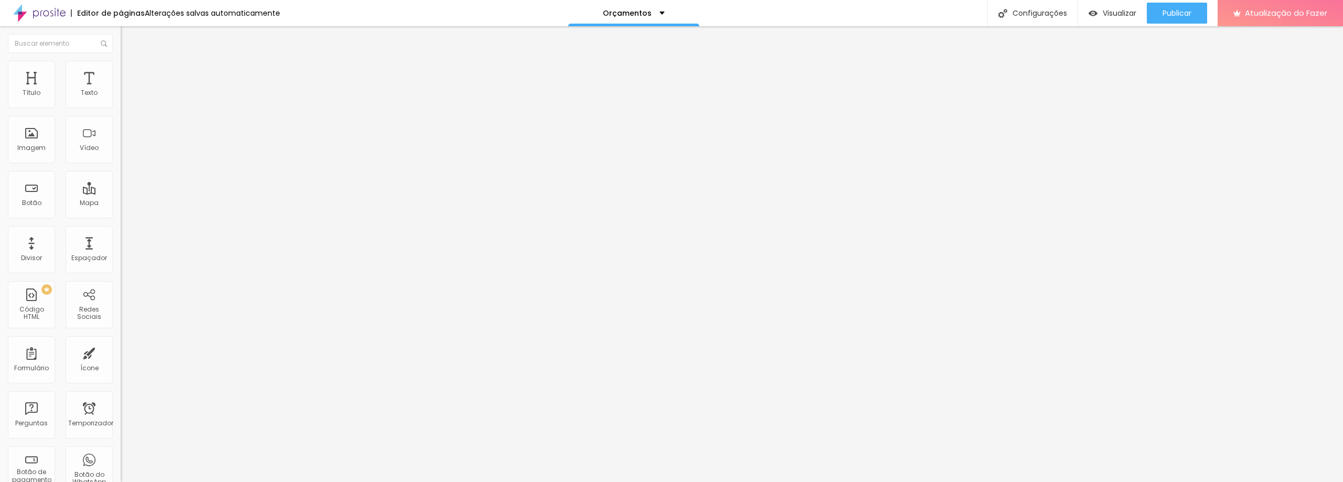
click at [125, 98] on icon "button" at bounding box center [128, 94] width 6 height 6
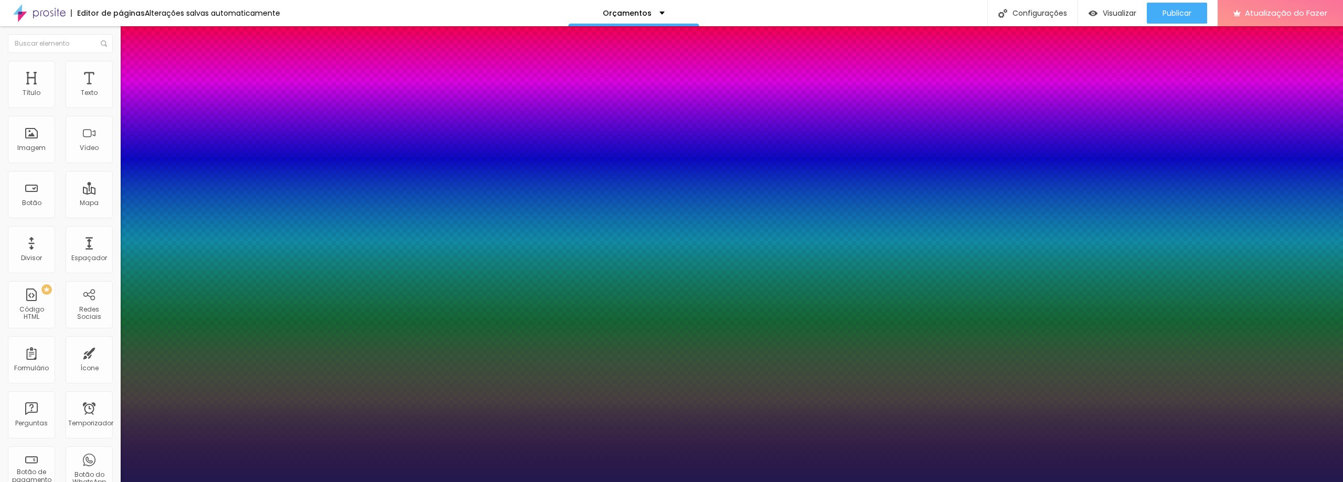
type input "1"
type input "21"
type input "1"
type input "22"
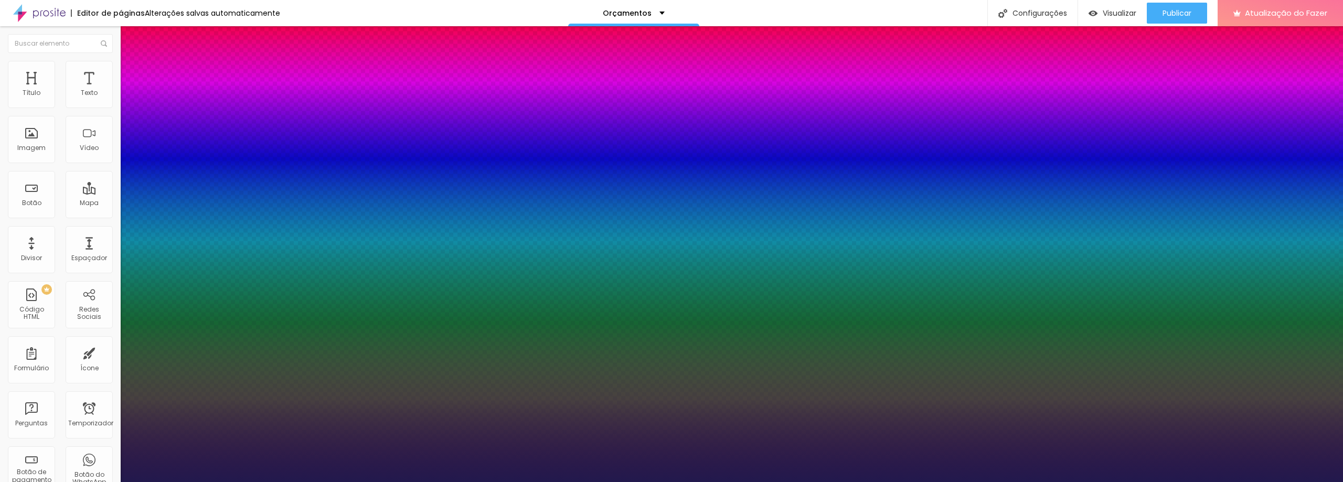
type input "22"
type input "1"
type input "21"
type input "1"
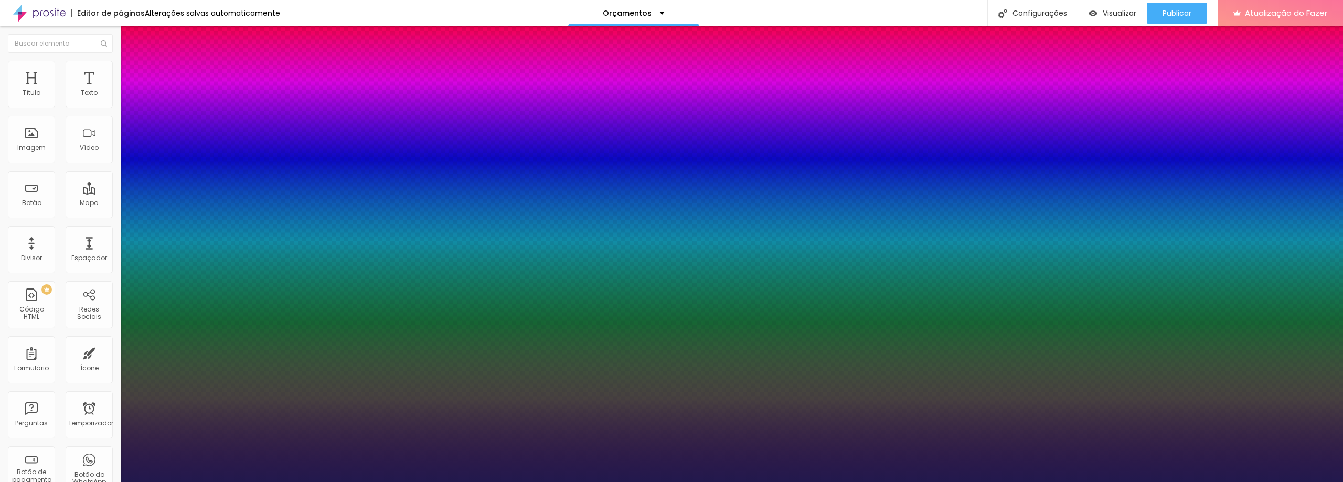
type input "20"
type input "1"
type input "20"
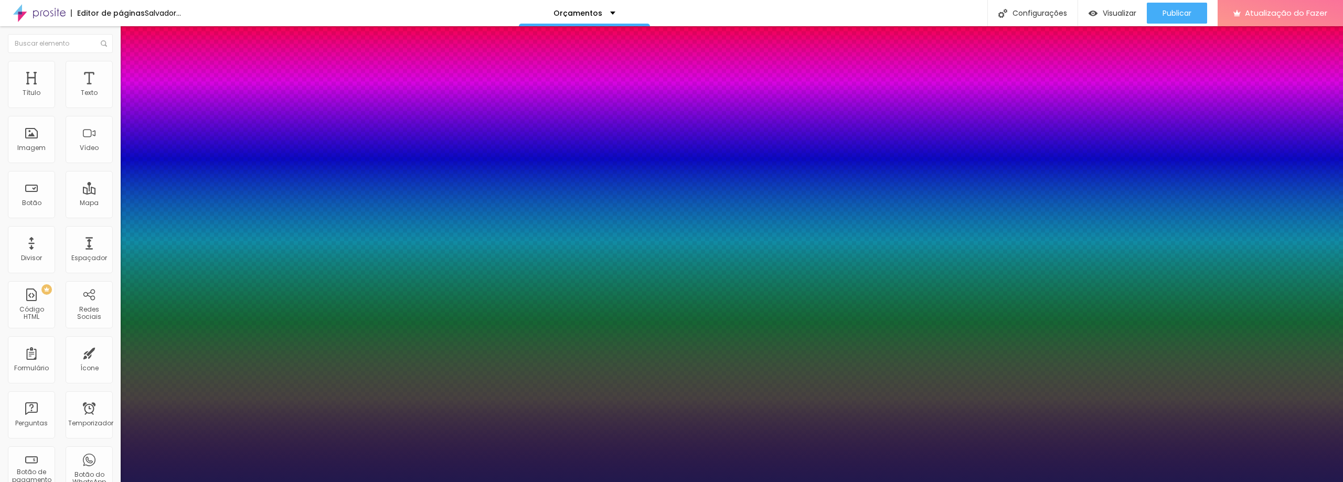
type input "1"
click at [390, 482] on div at bounding box center [671, 482] width 1343 height 0
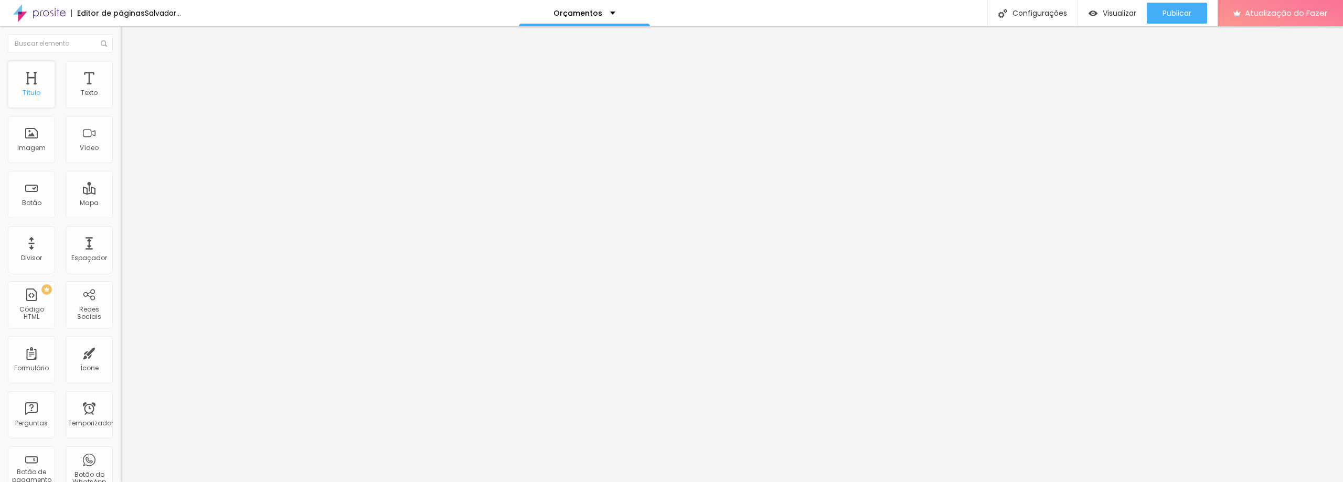
click at [35, 86] on div "Título" at bounding box center [31, 84] width 47 height 47
click at [121, 155] on button "button" at bounding box center [128, 149] width 15 height 11
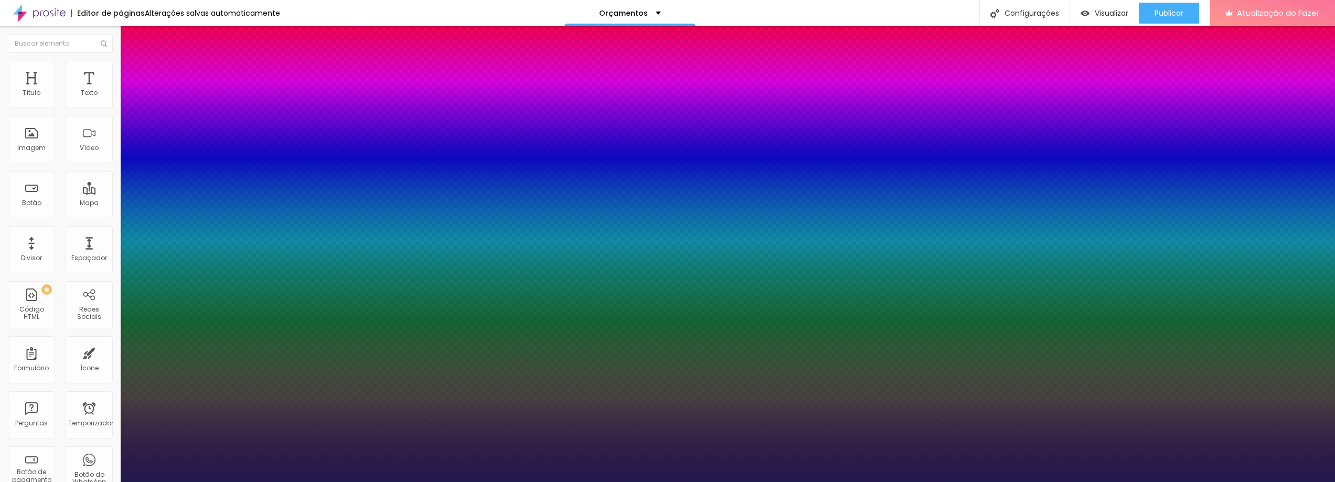
type input "1"
type input "49"
type input "1"
type input "52"
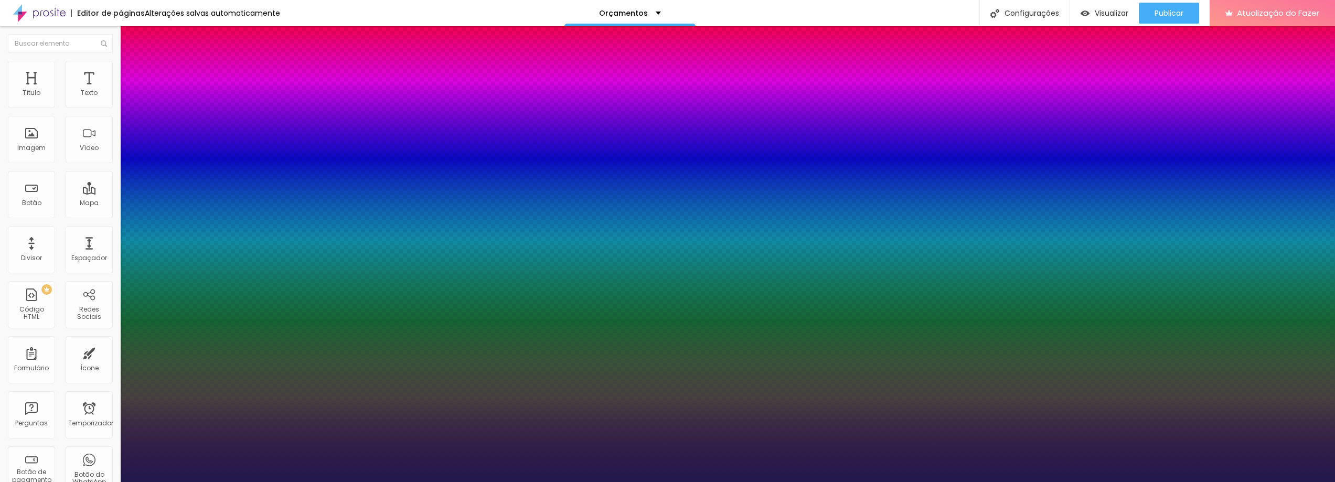
type input "52"
type input "1"
type input "49"
type input "1"
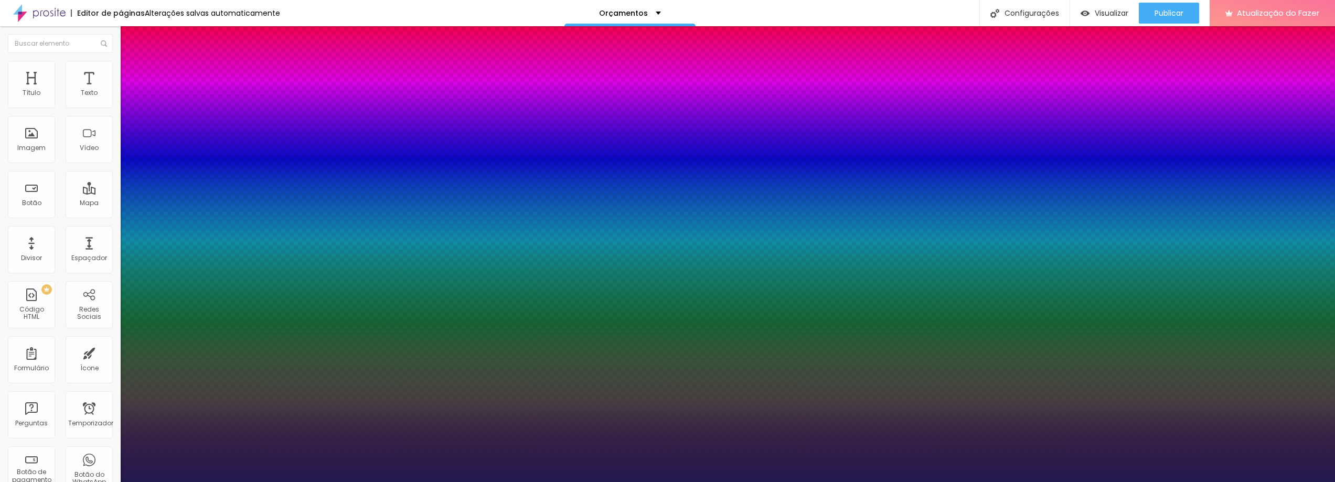
type input "48"
type input "1"
type input "49"
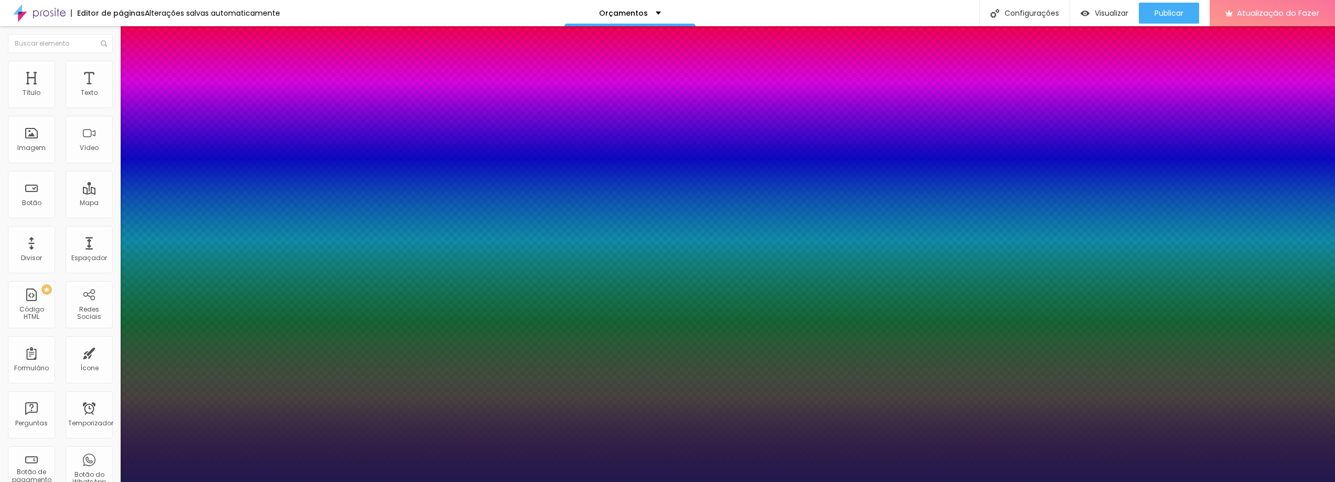
type input "1"
type input "50"
type input "1"
drag, startPoint x: 145, startPoint y: 298, endPoint x: 169, endPoint y: 299, distance: 24.1
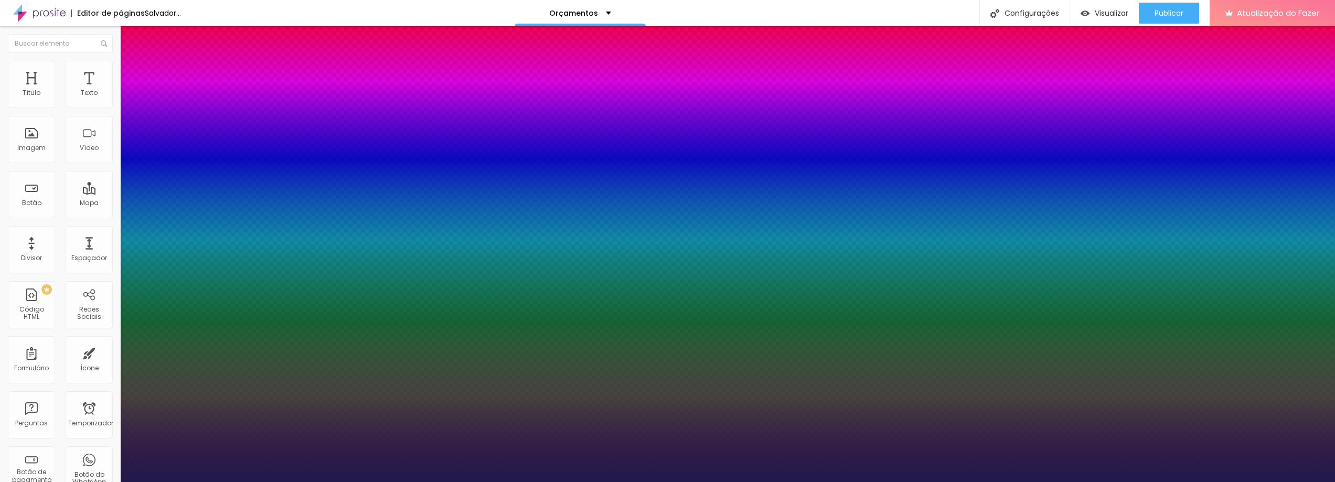
type input "50"
type input "1"
click at [893, 482] on div at bounding box center [667, 482] width 1335 height 0
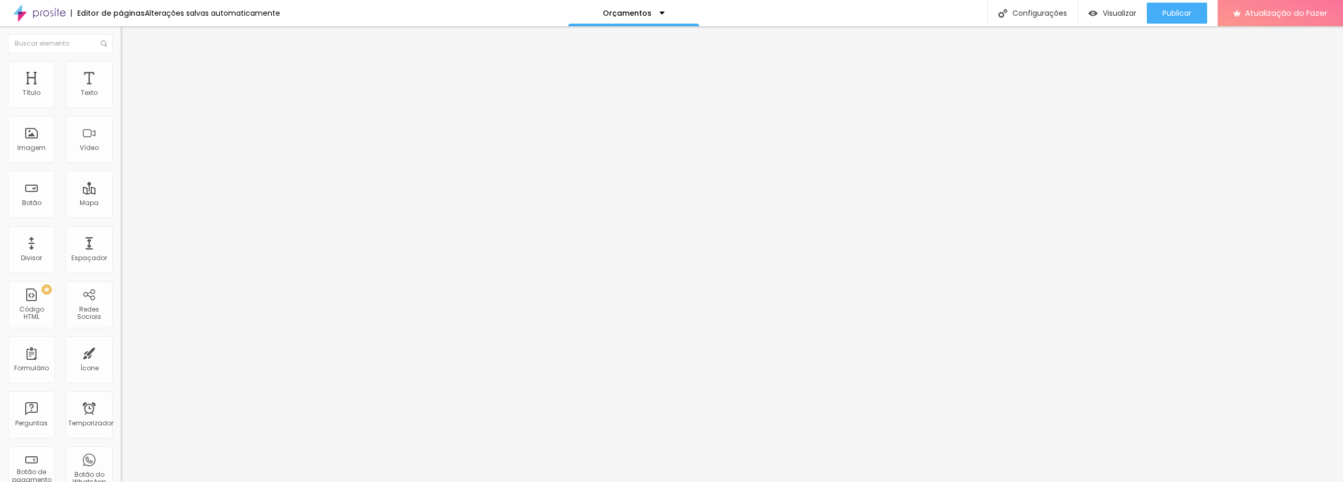
click at [129, 39] on img "button" at bounding box center [133, 38] width 8 height 8
click at [83, 87] on div "Texto" at bounding box center [89, 84] width 47 height 47
click at [129, 93] on icon "button" at bounding box center [130, 92] width 2 height 2
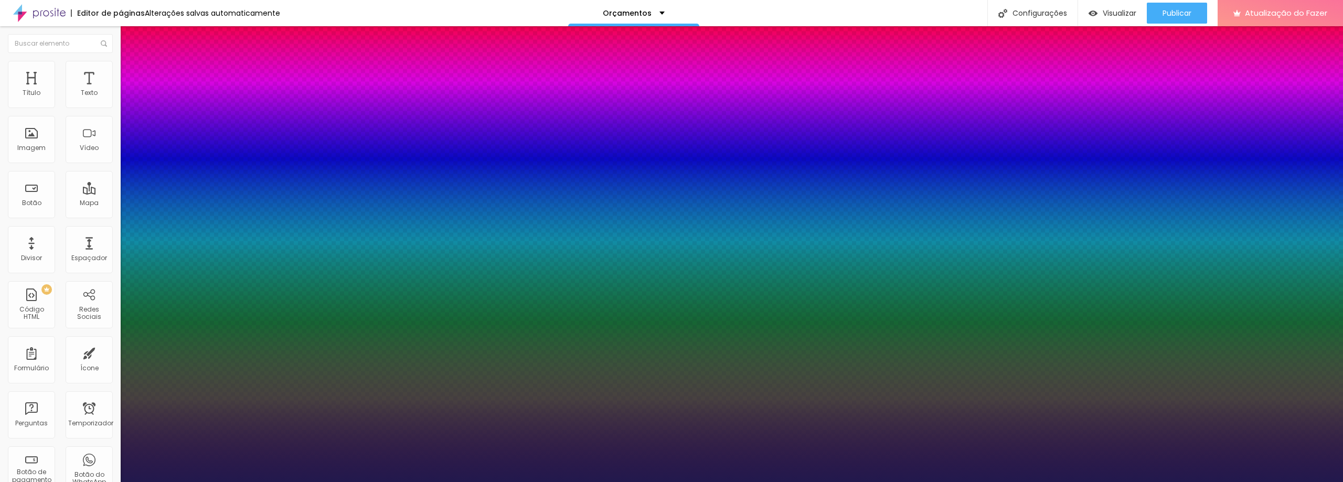
type input "1"
type input "18"
type input "1"
type input "19"
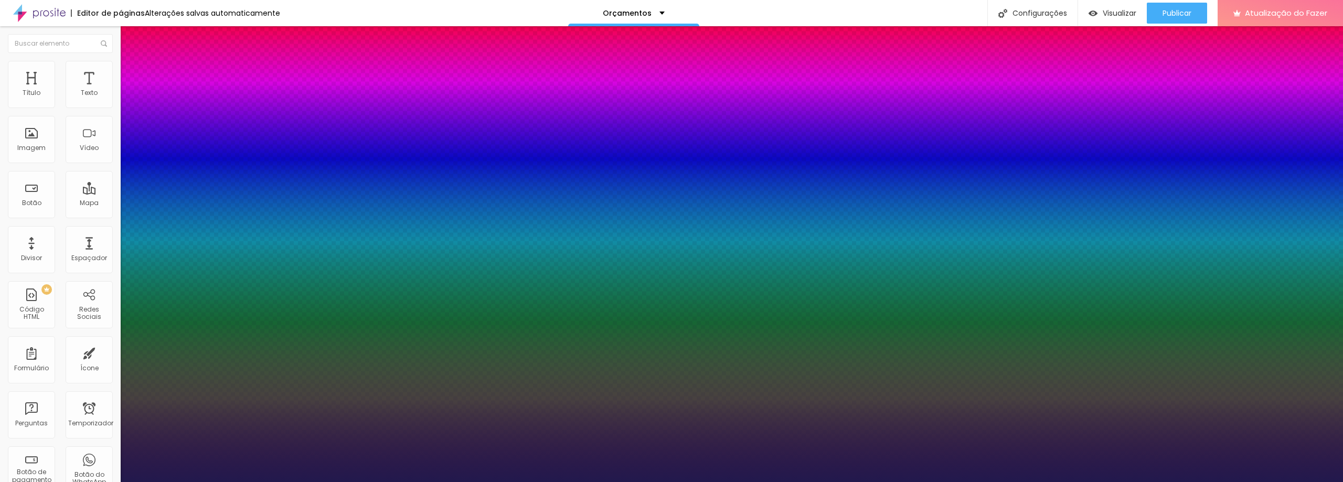
type input "19"
type input "1"
type input "20"
type input "1"
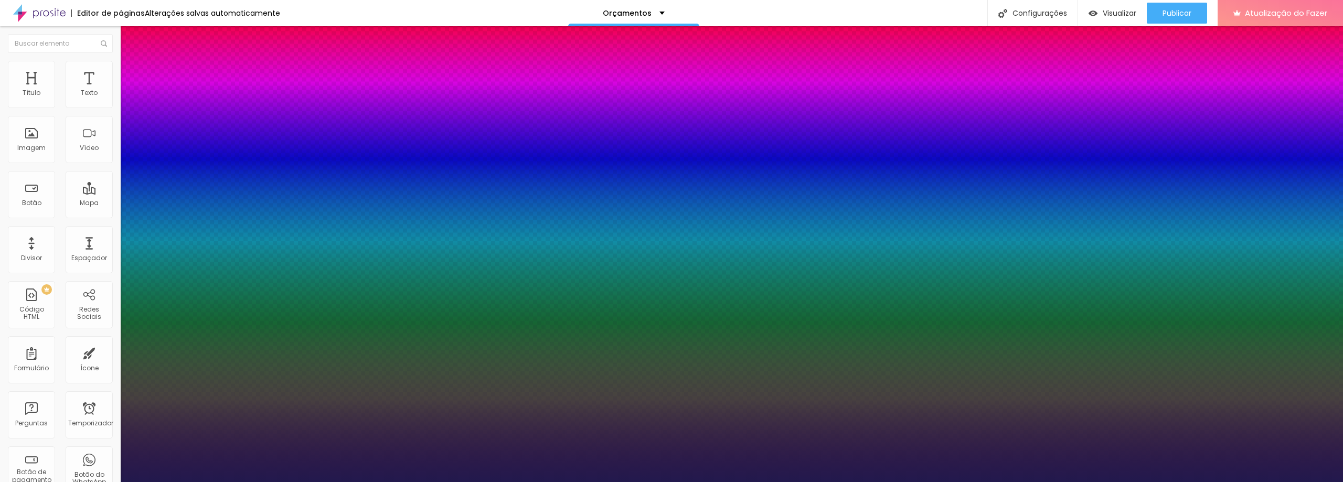
type input "20"
type input "1"
click at [326, 482] on div at bounding box center [671, 482] width 1343 height 0
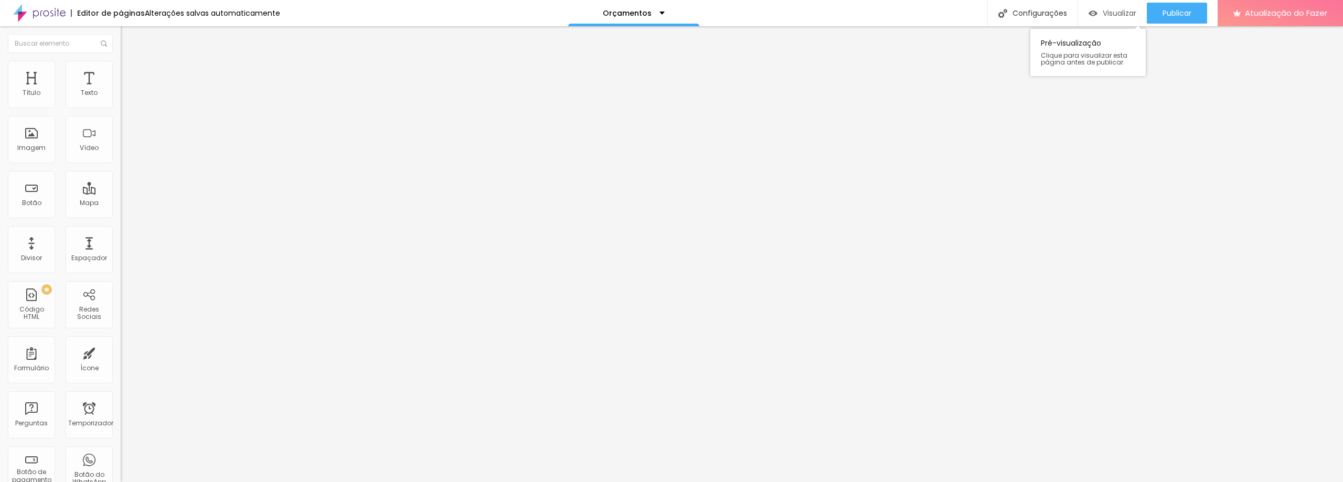
click at [1111, 14] on font "Visualizar" at bounding box center [1120, 13] width 34 height 10
click at [1109, 15] on font "Visualizar" at bounding box center [1120, 13] width 34 height 10
click at [127, 90] on font "Trocar imagem" at bounding box center [152, 85] width 51 height 9
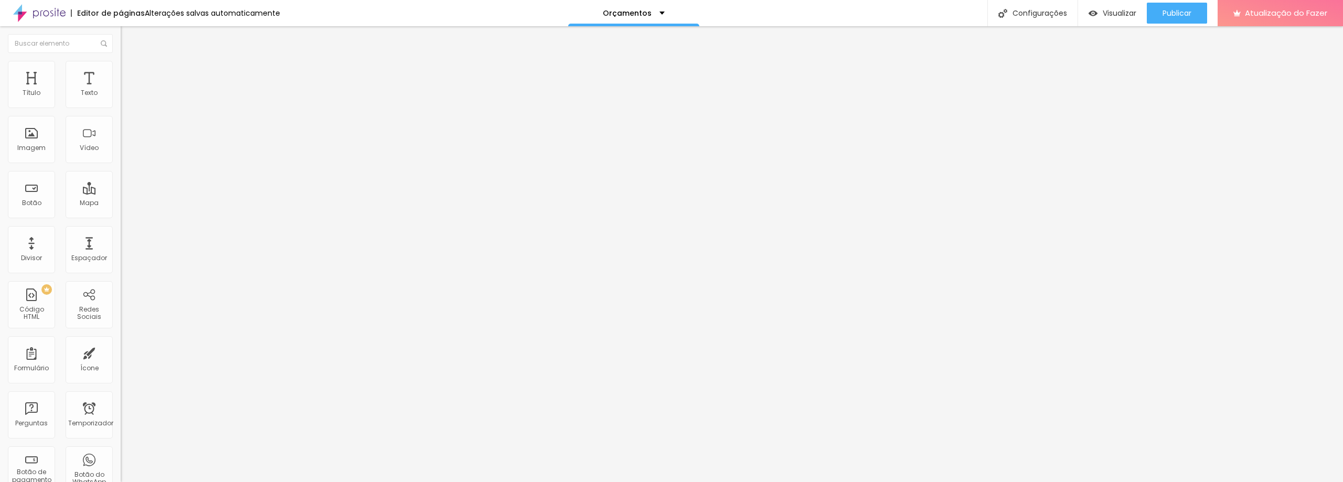
click at [121, 164] on font "1:1 Quadrado" at bounding box center [141, 159] width 41 height 9
click at [121, 193] on font "Original" at bounding box center [133, 188] width 25 height 9
click at [121, 106] on input "text" at bounding box center [184, 100] width 126 height 10
type input "Fotógrafo de casamentos"
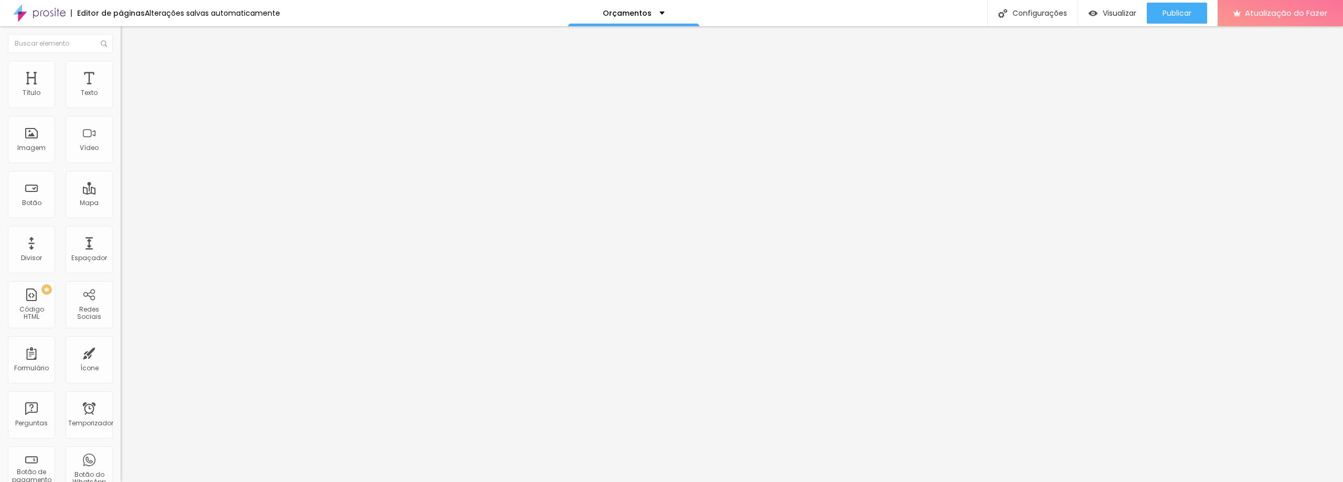
click at [130, 72] on font "Estilo" at bounding box center [138, 67] width 16 height 9
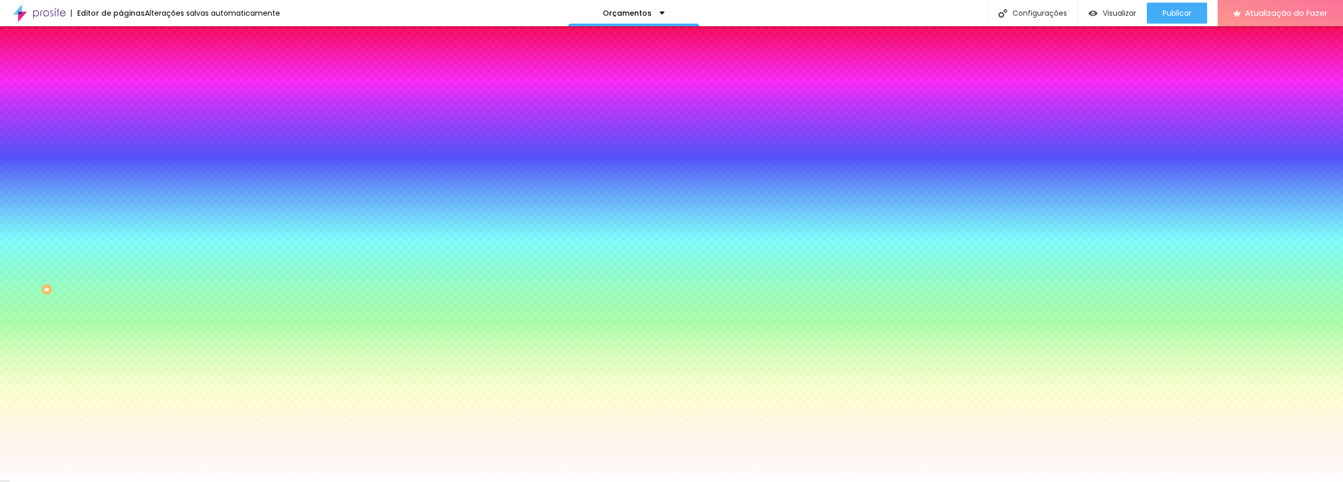
click at [129, 36] on img "button" at bounding box center [133, 38] width 8 height 8
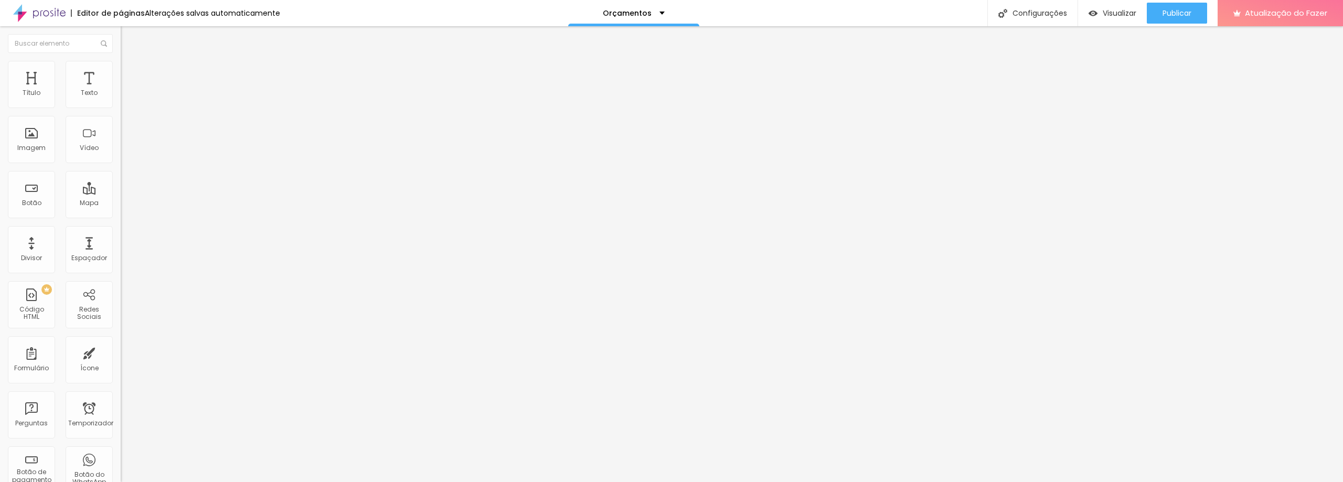
click at [121, 106] on input "text" at bounding box center [184, 100] width 126 height 10
type input "casamento, fotos de casamentos"
click at [121, 106] on input "text" at bounding box center [184, 100] width 126 height 10
paste input "casamento, fotos de casamentos"
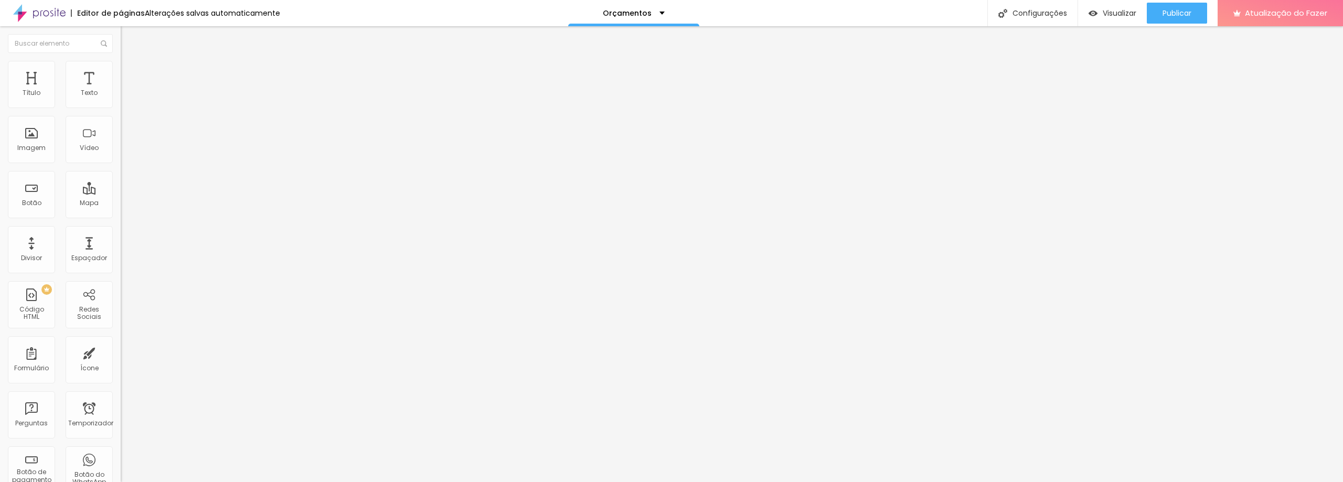
type input "casamento, fotos de casamentos"
click at [121, 106] on input "text" at bounding box center [184, 100] width 126 height 10
paste input "casamento, fotos de casamentos"
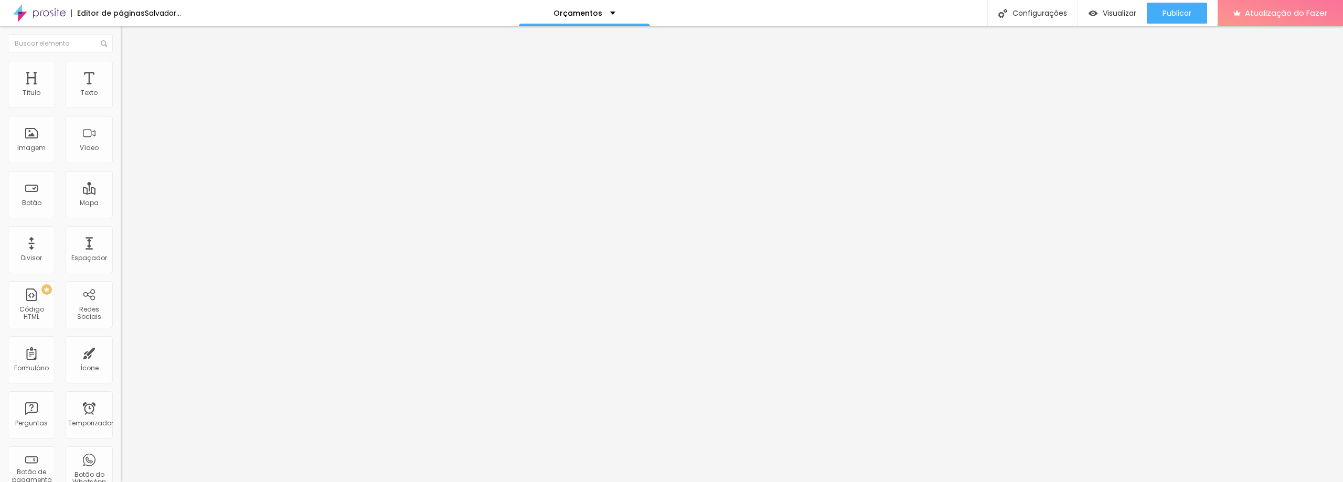
type input "casamento, fotos de casamentos"
click at [121, 106] on input "text" at bounding box center [184, 100] width 126 height 10
paste input "casamento, fotos de casamentos"
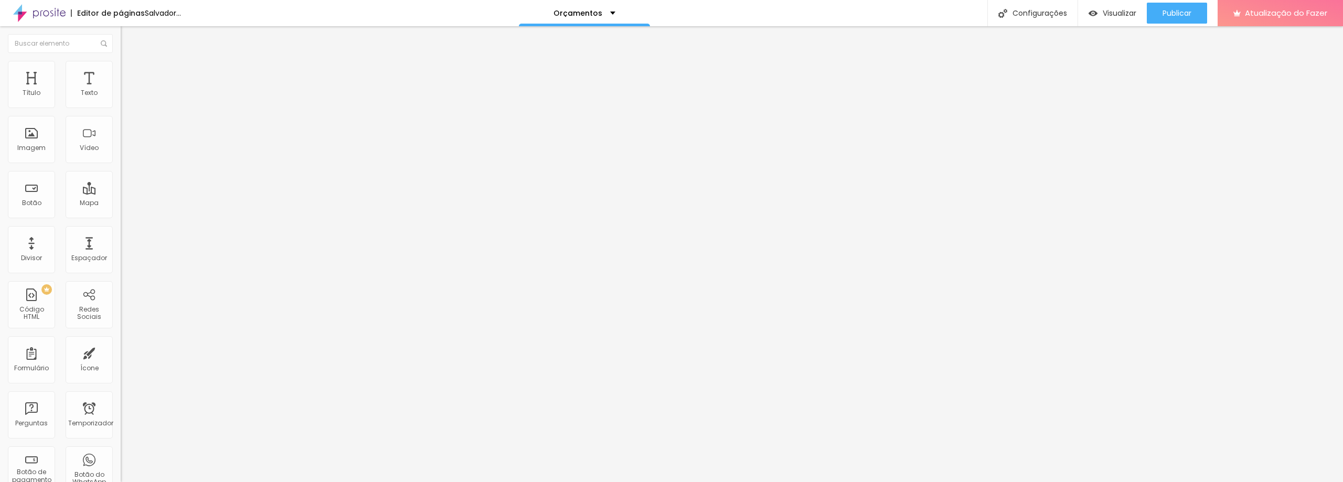
type input "casamento, fotos de casamentos"
click at [121, 106] on input "text" at bounding box center [184, 100] width 126 height 10
type input "Cerimônia de casamento"
click at [121, 106] on input "text" at bounding box center [184, 100] width 126 height 10
paste input "casamento, fotos de casamentos"
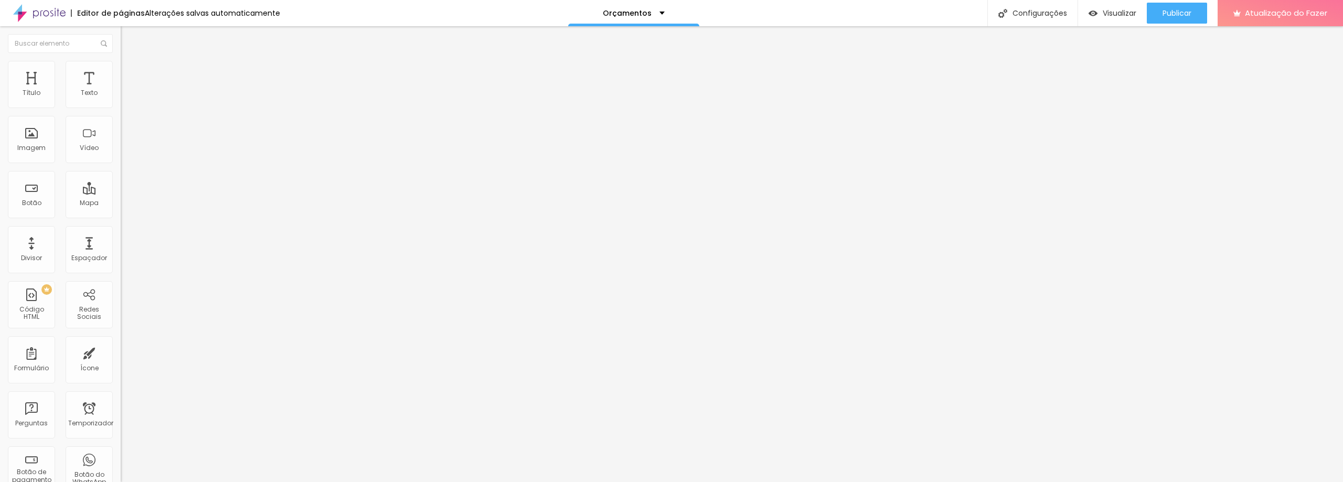
scroll to position [0, 33]
type input "Noiva, casamento, fotos de casamentos"
click at [121, 106] on input "text" at bounding box center [184, 100] width 126 height 10
paste input "casamento, fotos de casamentos"
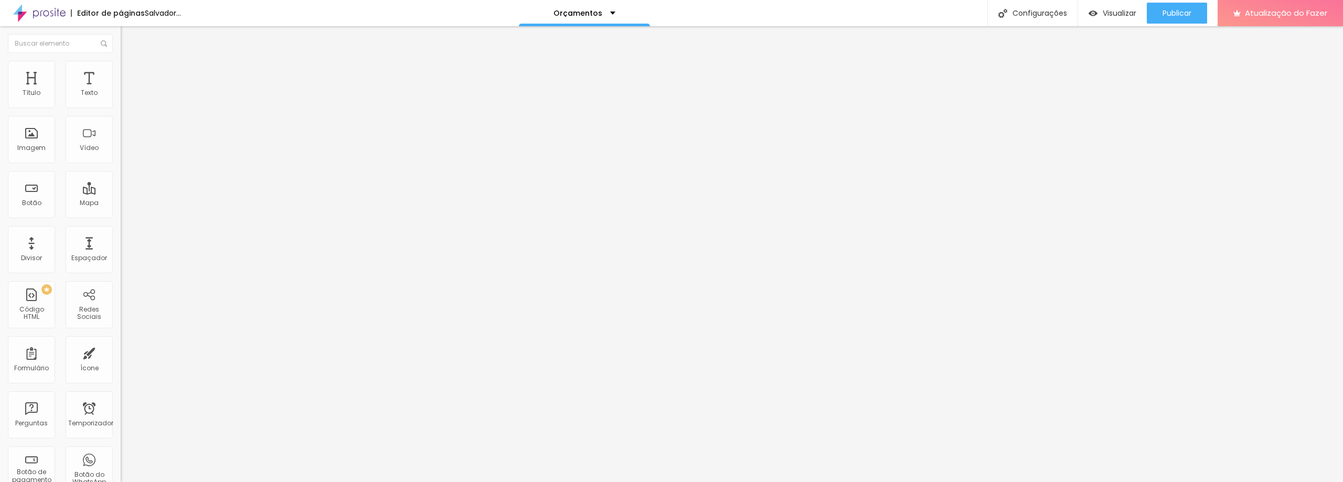
type input "casamento, fotos de casamentos"
click at [121, 106] on input "text" at bounding box center [184, 100] width 126 height 10
paste input "casamento, fotos de casamentos"
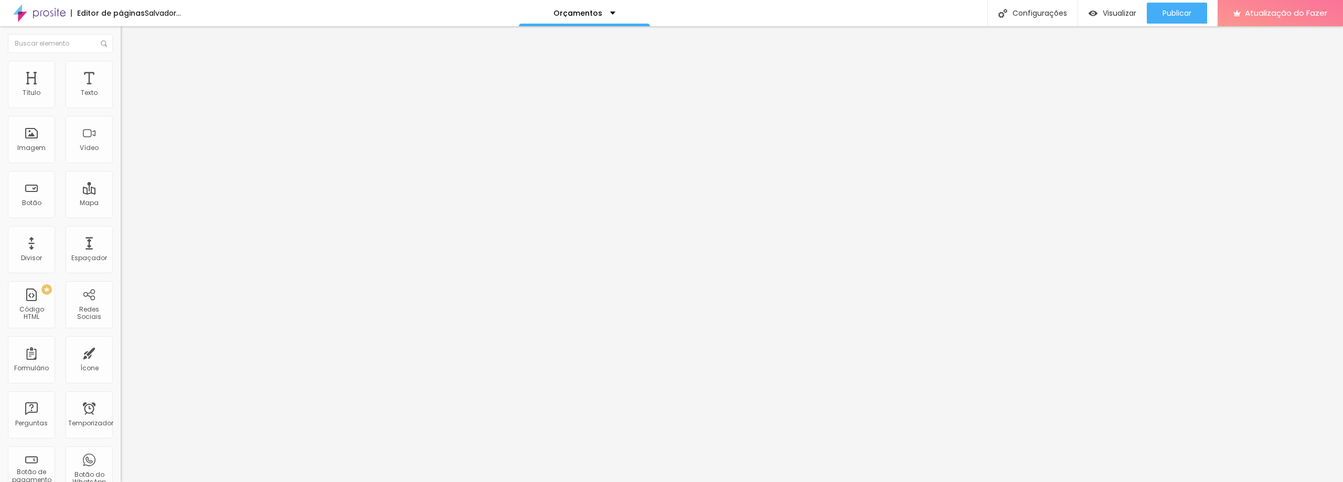
type input "Making of da noiva, casamento, fotos de casamentos"
click at [121, 106] on input "text" at bounding box center [184, 100] width 126 height 10
paste input "casamento, fotos de casamentos"
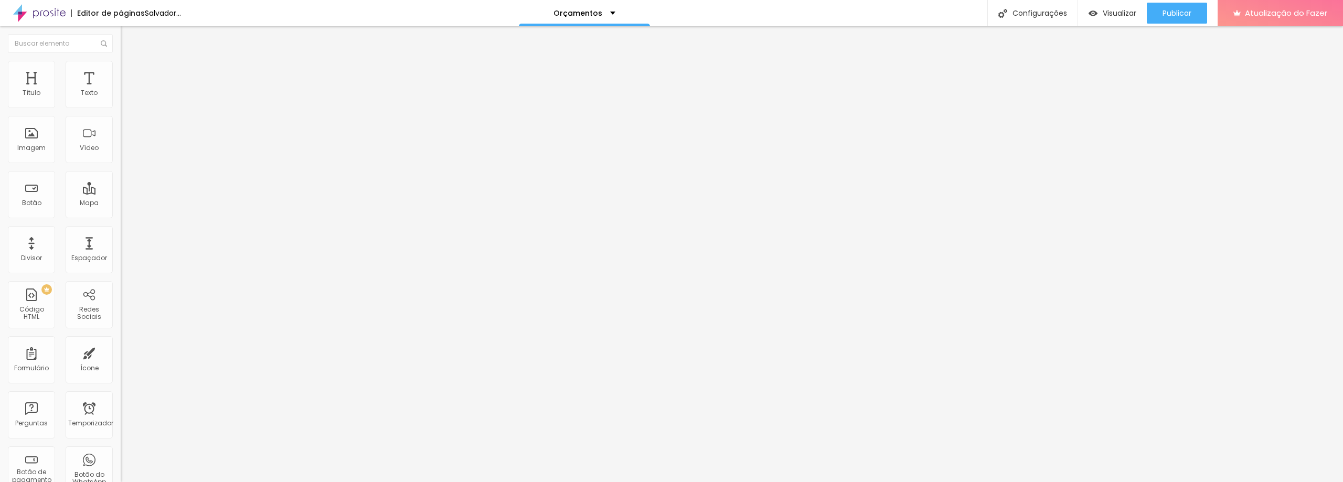
type input "casamento, fotos de casamentos"
click at [121, 106] on input "text" at bounding box center [184, 100] width 126 height 10
paste input "casamento, fotos de casamentos"
type input "Noivo, casamento, fotos de casamentos"
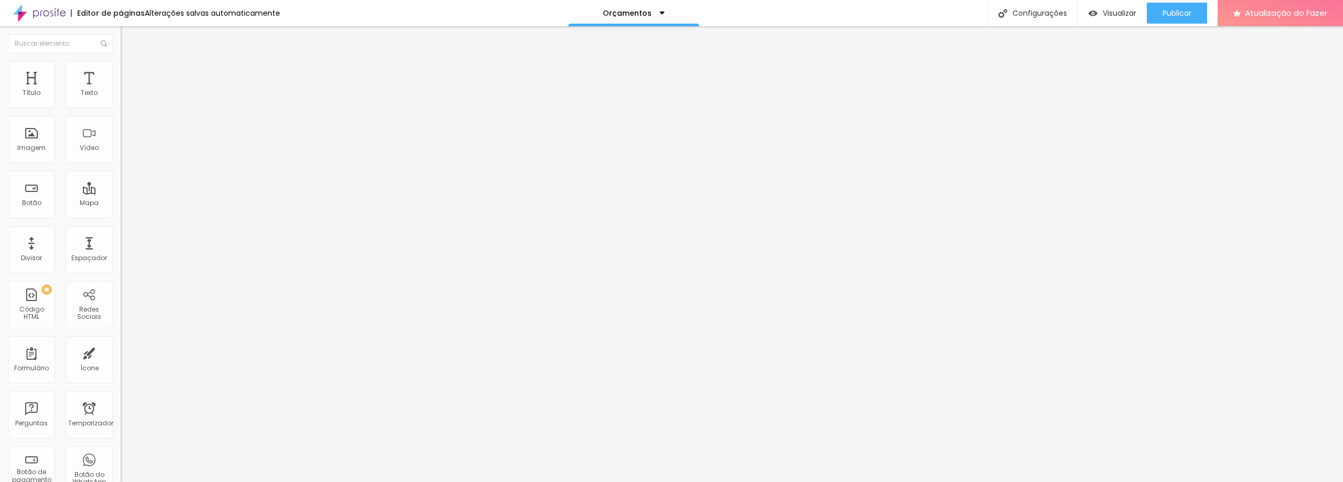
click at [121, 106] on input "text" at bounding box center [184, 100] width 126 height 10
paste input "casamento, fotos de casamentos"
type input "Making of do noivo, noivo, casamento, fotos de casamentos"
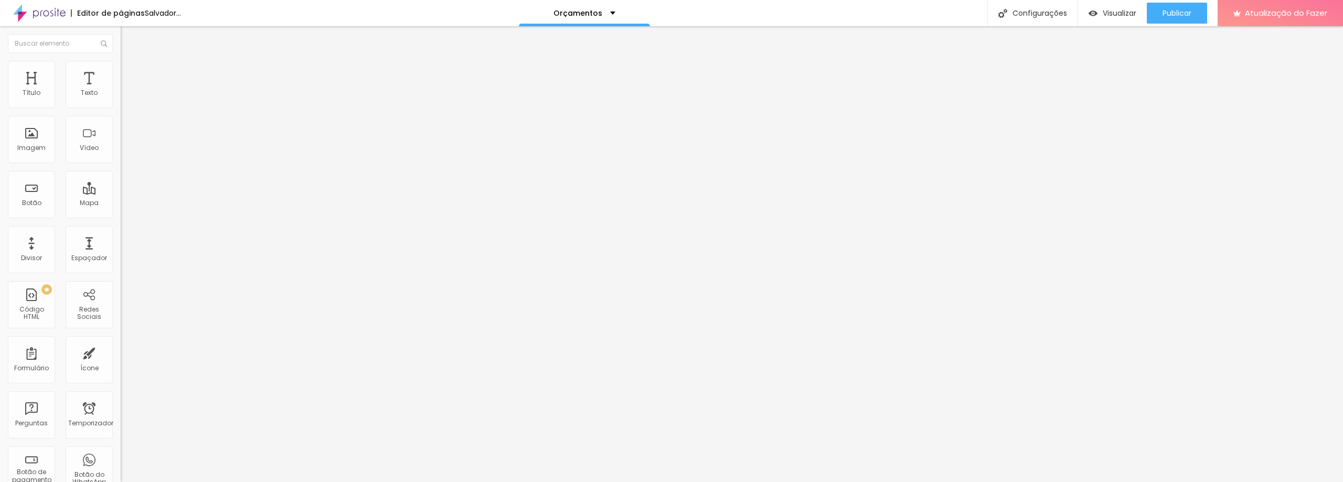
click at [121, 106] on input "text" at bounding box center [184, 100] width 126 height 10
paste input "casamento, fotos de casamentos"
type input "casamento, fotos de casamentos"
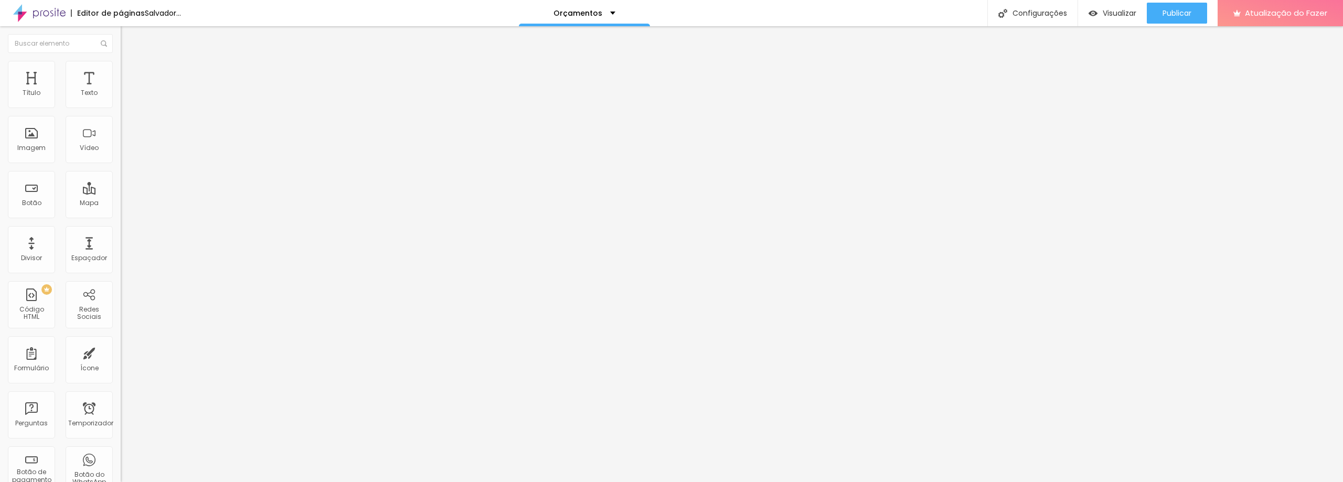
click at [121, 106] on input "text" at bounding box center [184, 100] width 126 height 10
paste input "casamento, fotos de casamentos"
type input "Noiva, making of da noiva, dia de noiva, casamento, fotos de casamentos"
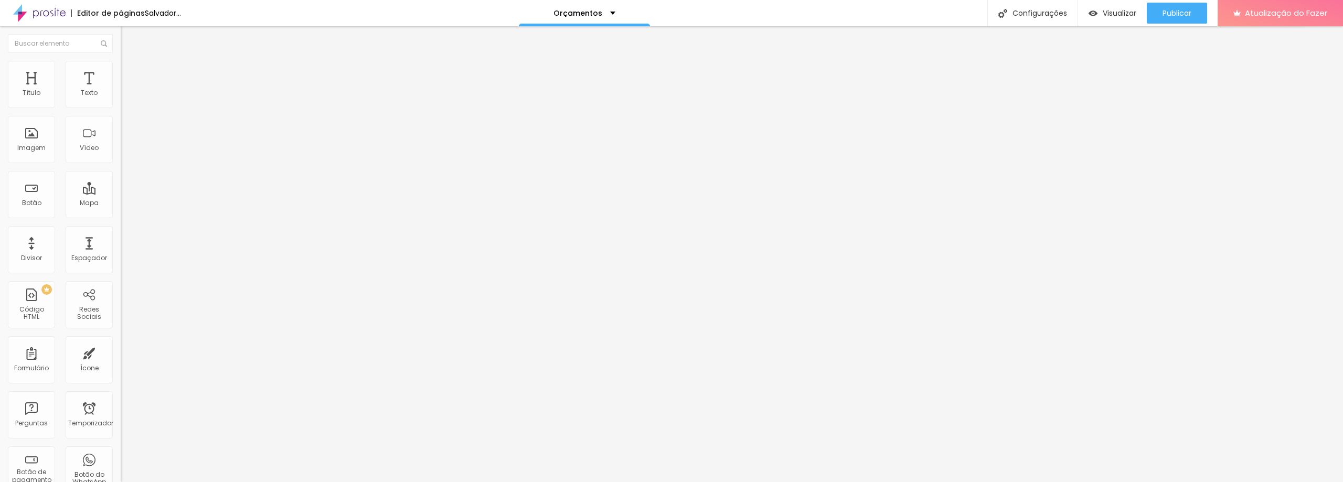
click at [121, 106] on input "text" at bounding box center [184, 100] width 126 height 10
paste input "casamento, fotos de casamentos"
type input "casamento, fotos de casamentos"
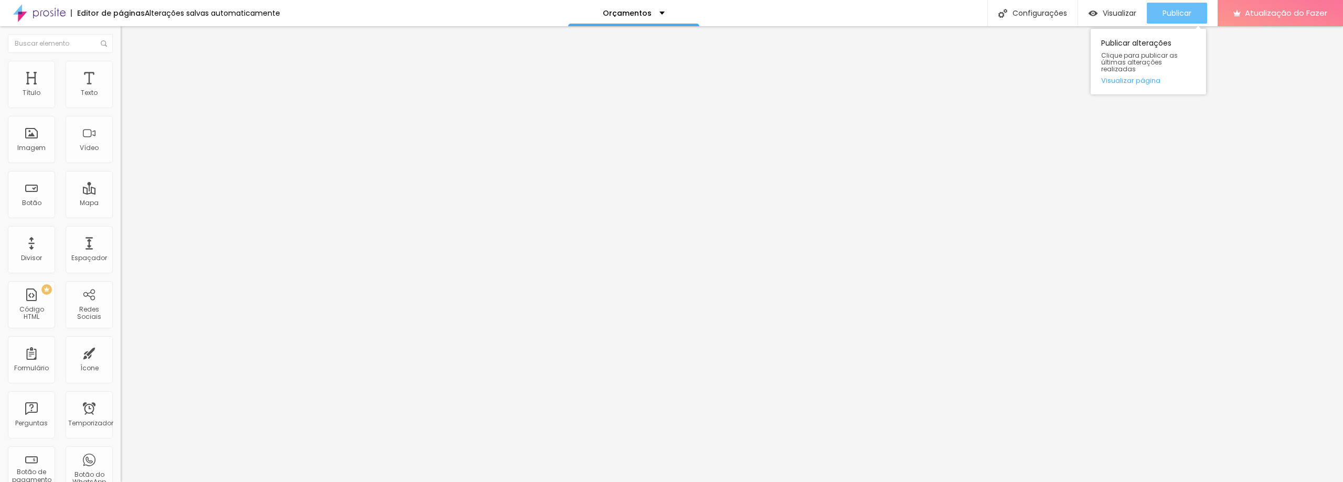
click at [1170, 13] on font "Publicar" at bounding box center [1177, 13] width 29 height 10
click at [1118, 14] on font "Visualizar" at bounding box center [1120, 13] width 34 height 10
click at [1174, 12] on font "Publicar" at bounding box center [1177, 13] width 29 height 10
click at [1177, 9] on font "Publicar" at bounding box center [1177, 13] width 29 height 10
